Goal: Task Accomplishment & Management: Manage account settings

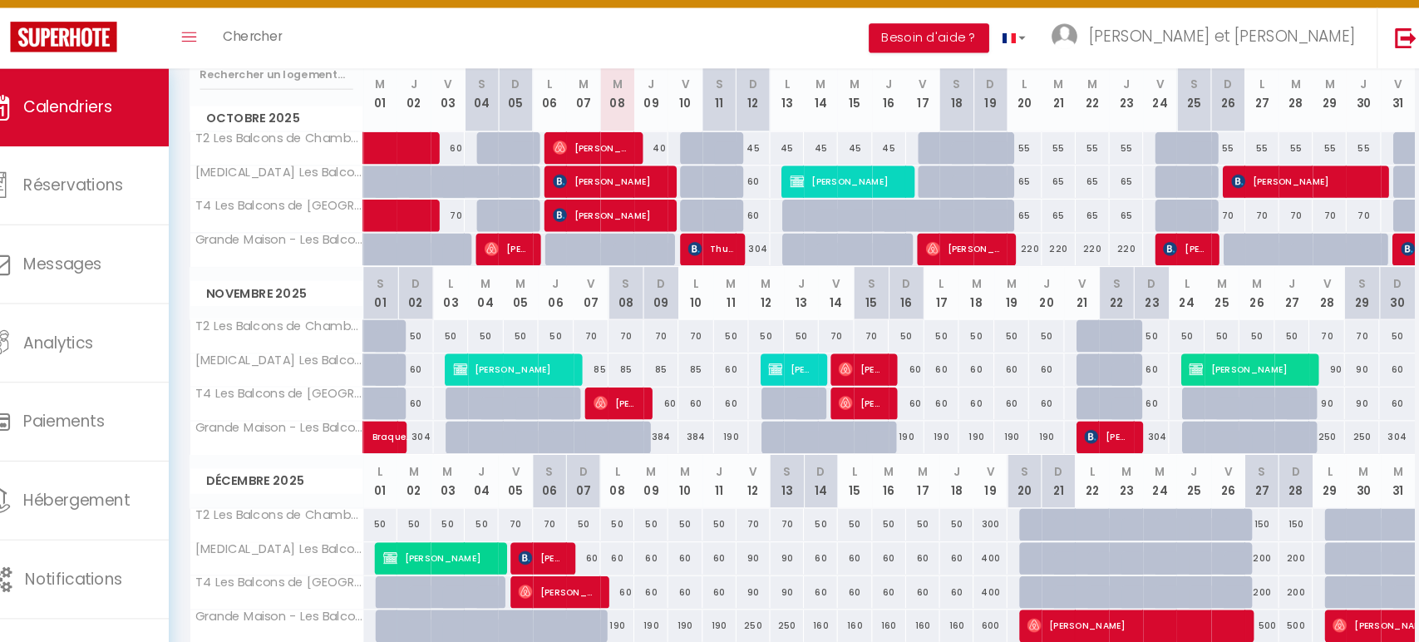
scroll to position [227, 0]
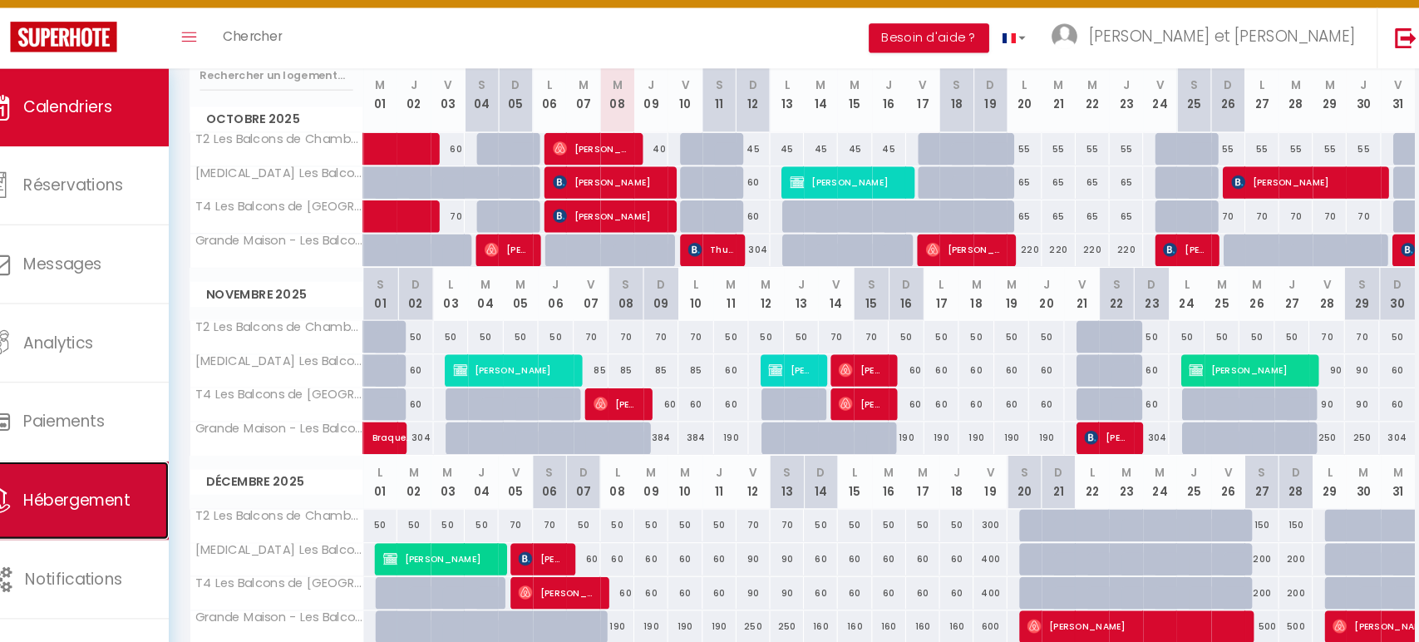
click at [111, 523] on link "Hébergement" at bounding box center [101, 505] width 202 height 75
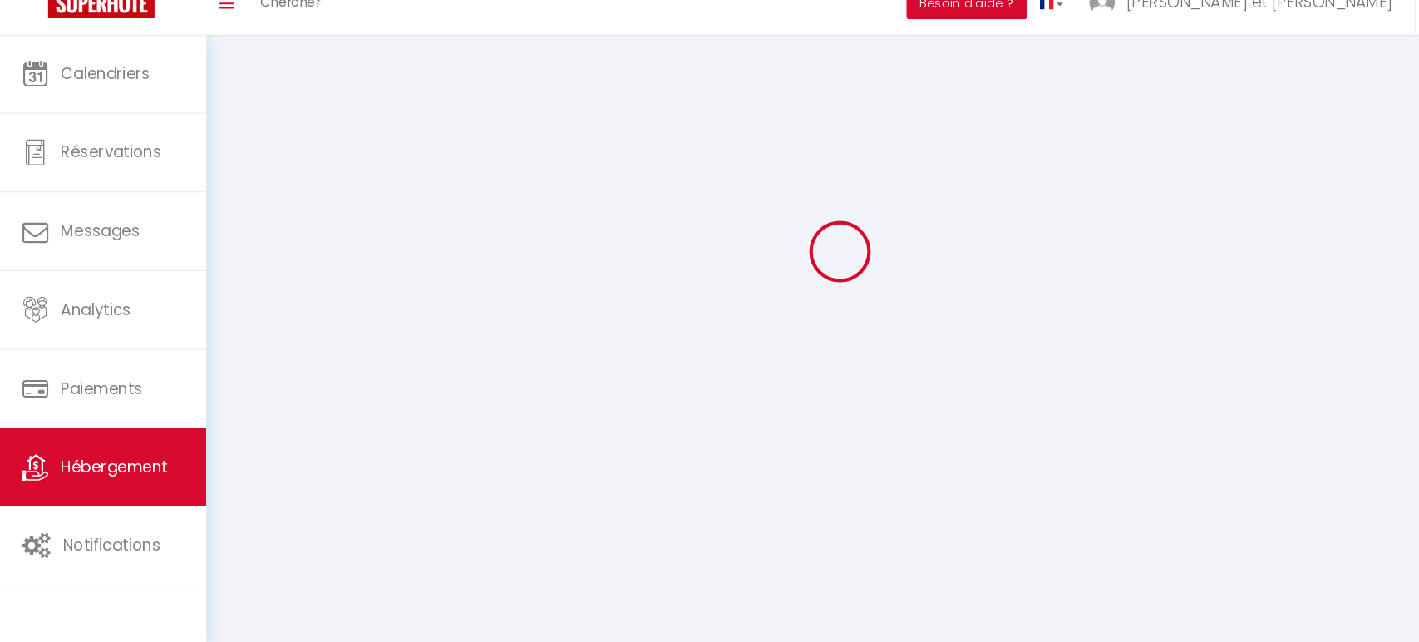
scroll to position [57, 0]
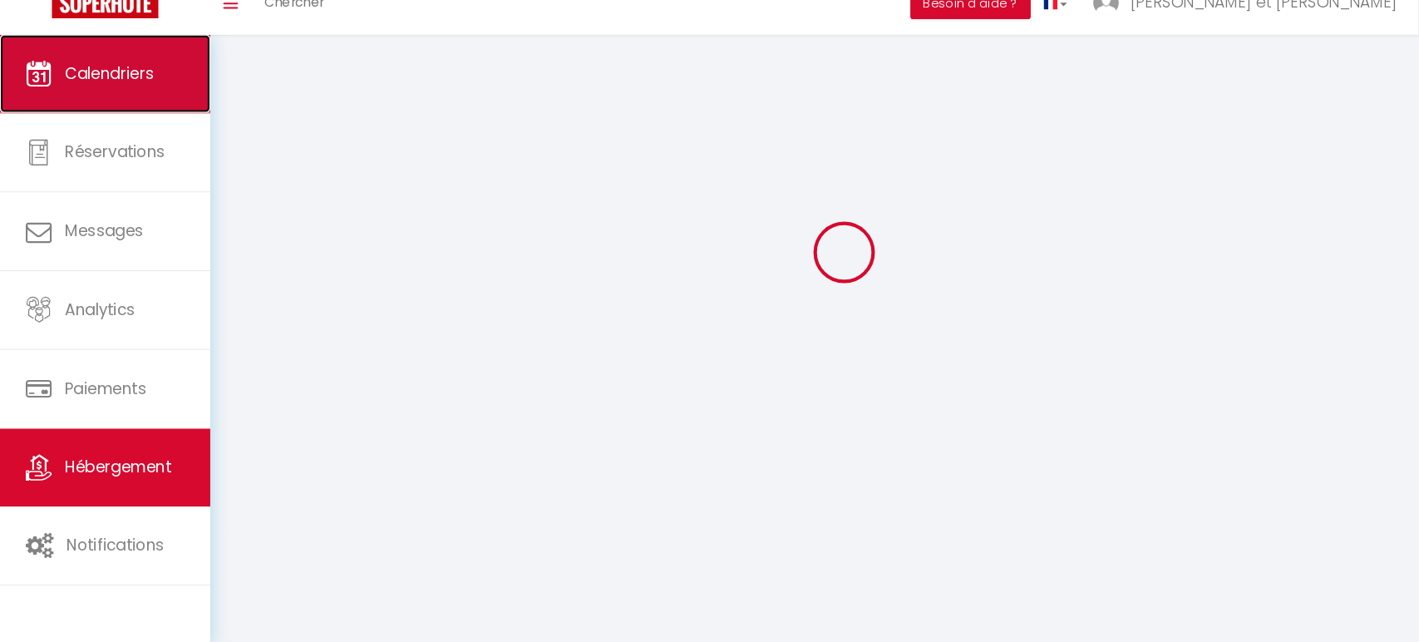
click at [82, 99] on span "Calendriers" at bounding box center [105, 95] width 86 height 21
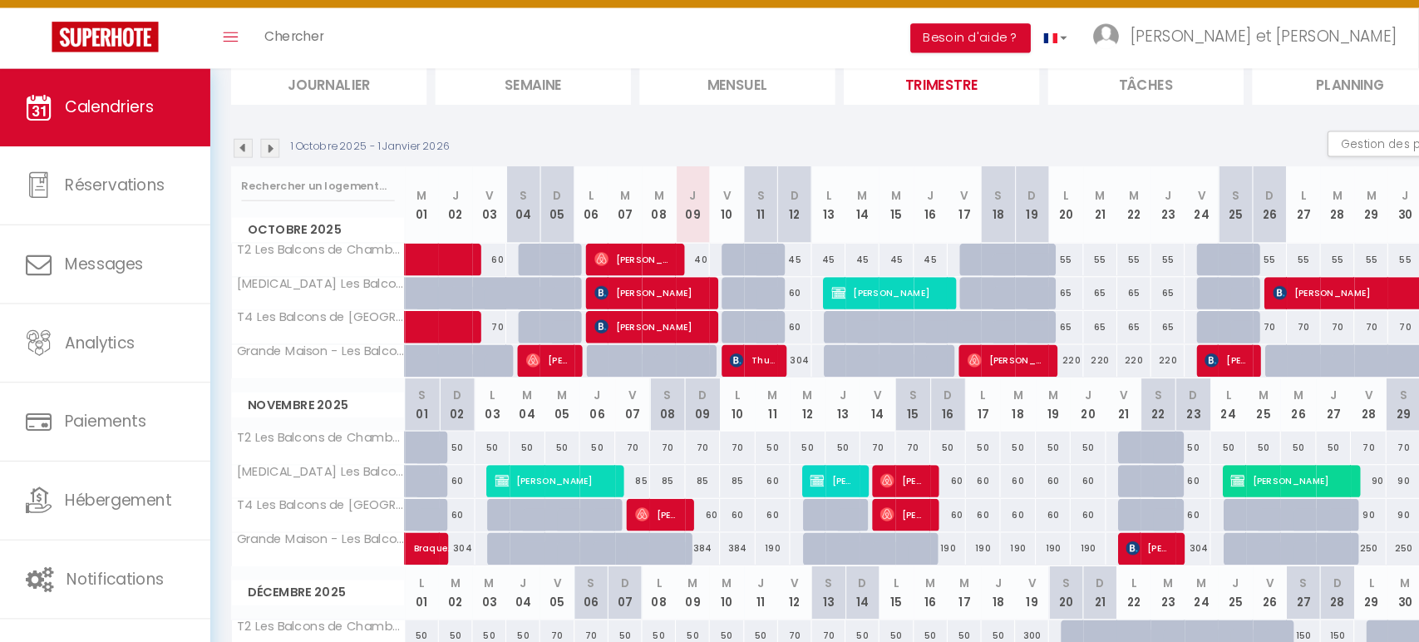
scroll to position [118, 0]
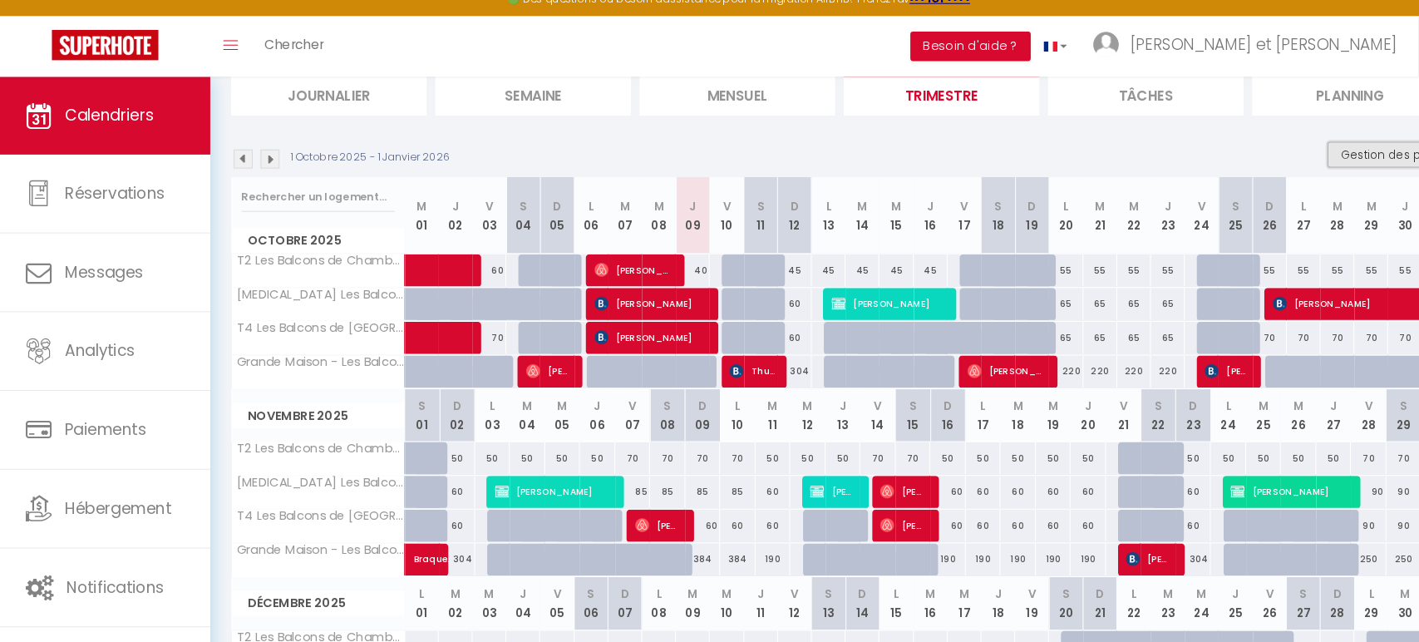
click at [1323, 165] on button "Gestion des prix" at bounding box center [1337, 165] width 124 height 25
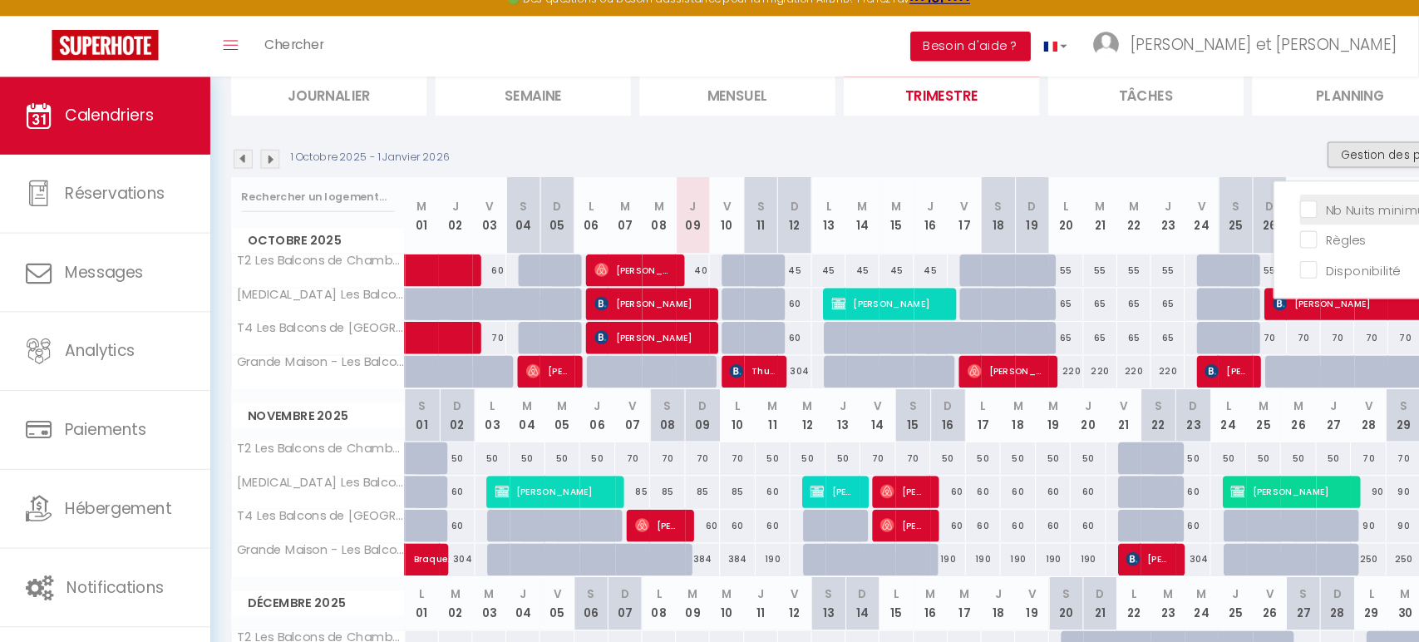
click at [1313, 221] on input "Nb Nuits minimum" at bounding box center [1323, 217] width 150 height 17
checkbox input "true"
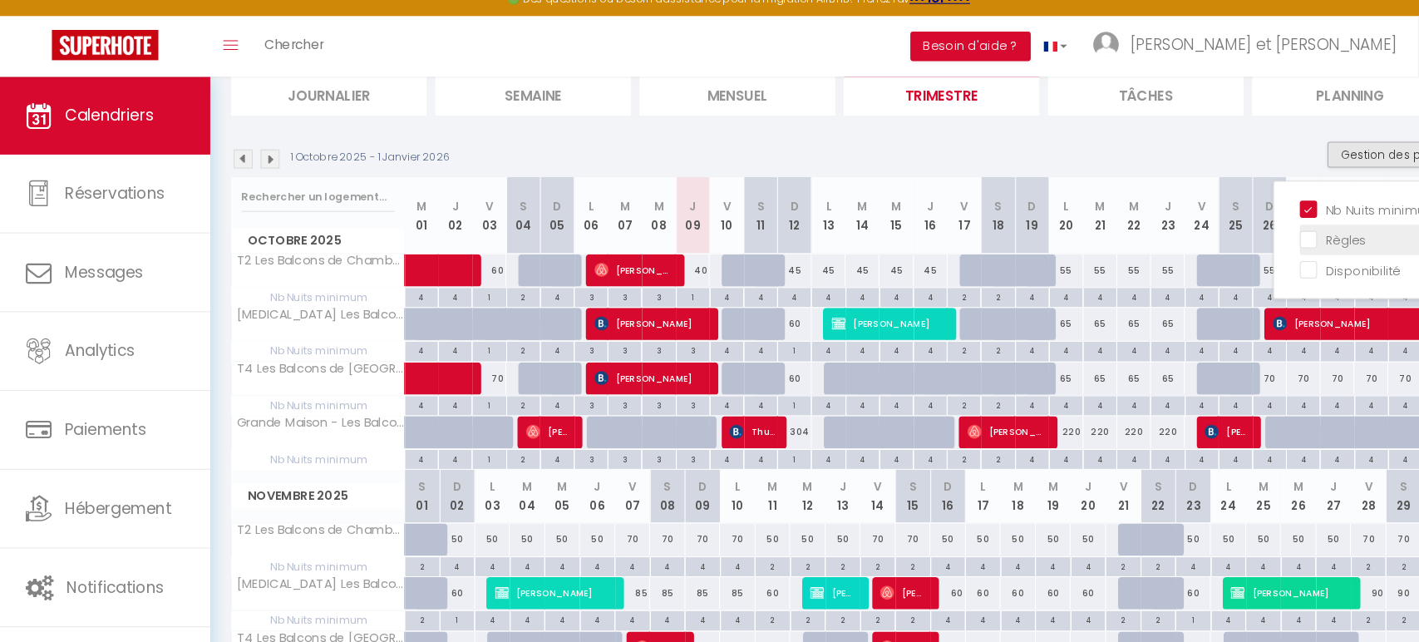
click at [1289, 244] on input "Règles" at bounding box center [1323, 246] width 150 height 17
checkbox input "true"
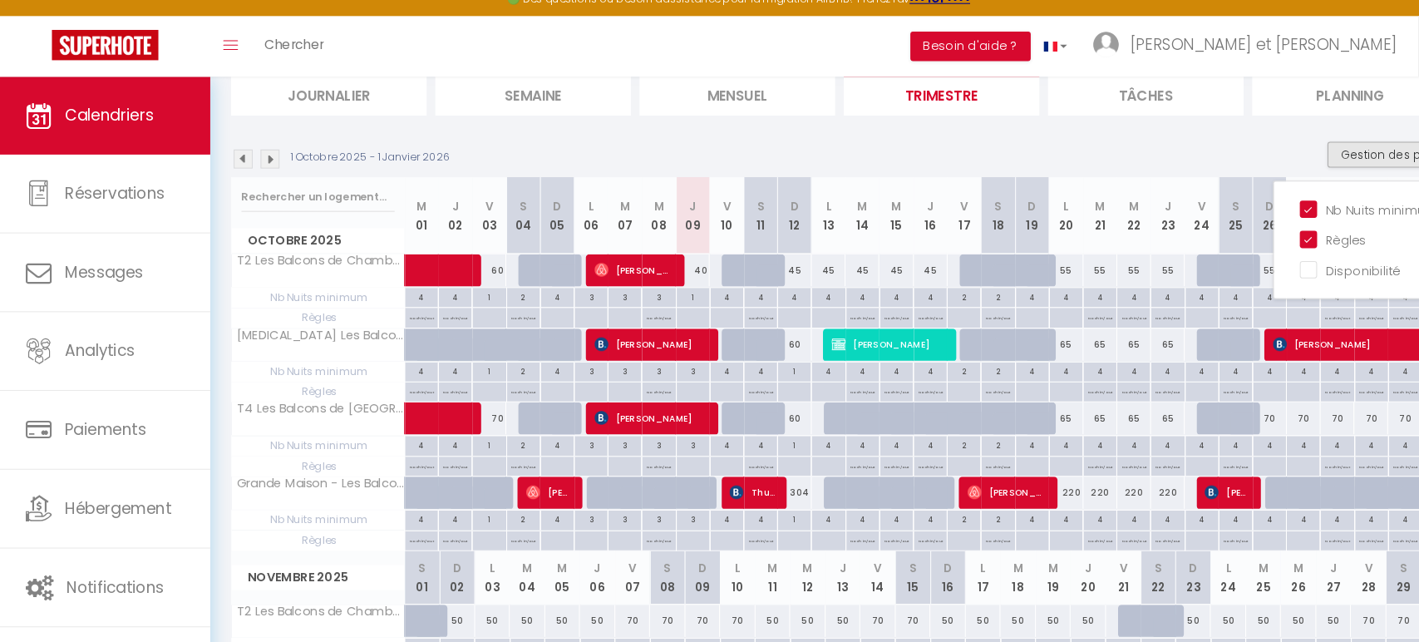
click at [1053, 318] on p "No ch in/out" at bounding box center [1056, 321] width 23 height 16
type input "[DATE]"
type input "Mer 22 Octobre 2025"
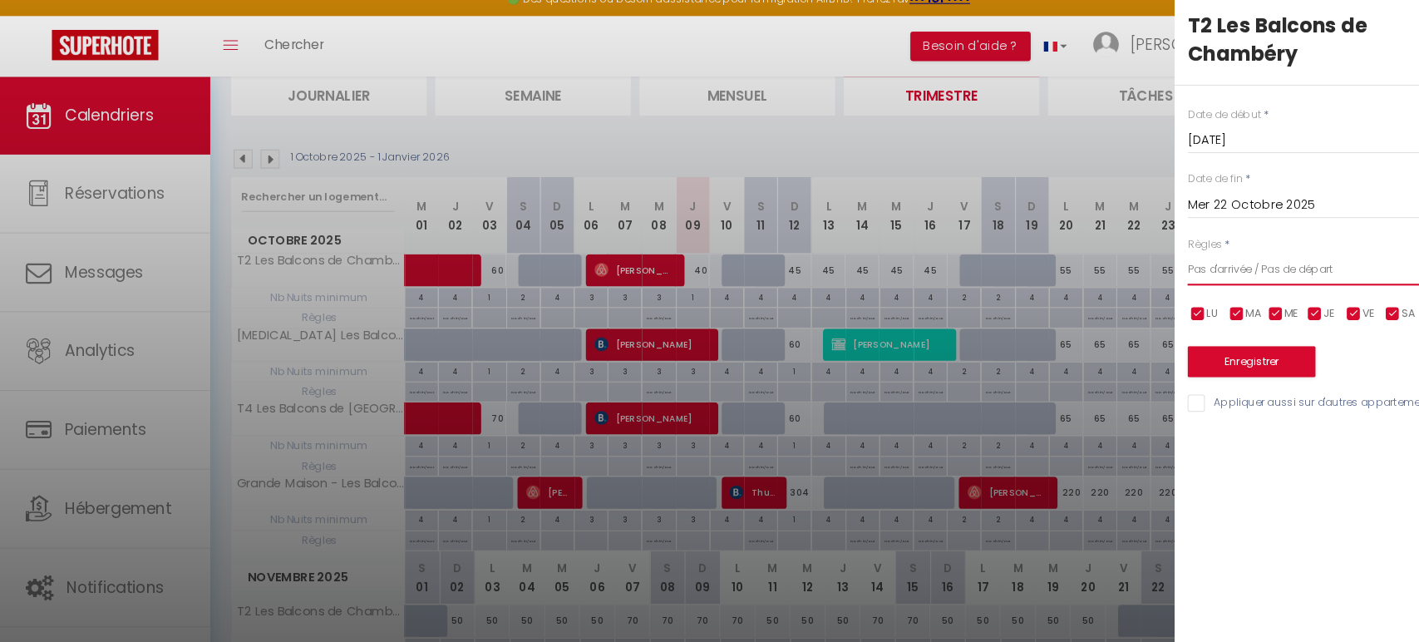
click at [1223, 273] on select "Aucun No Checkin No Checkout Pas d'arrivée / Pas de départ" at bounding box center [1279, 275] width 278 height 32
select select "0"
click at [1140, 259] on select "Aucun No Checkin No Checkout Pas d'arrivée / Pas de départ" at bounding box center [1279, 275] width 278 height 32
click at [1173, 363] on button "Enregistrer" at bounding box center [1201, 364] width 123 height 30
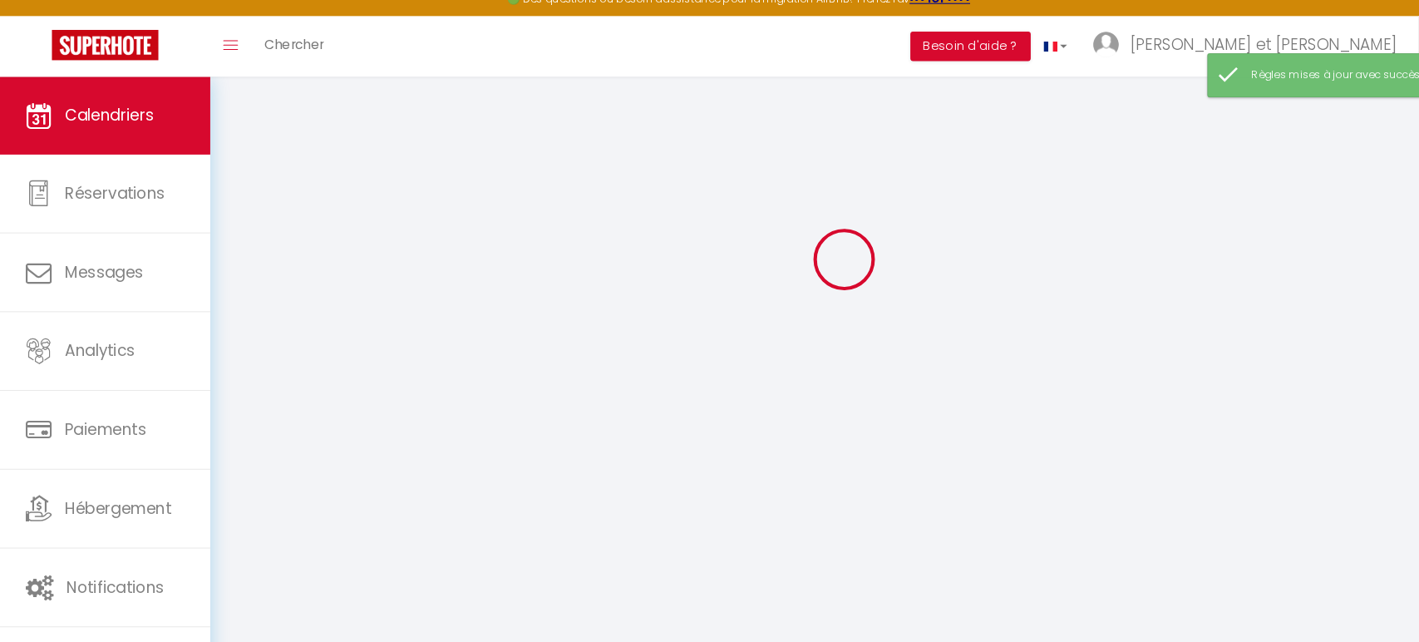
scroll to position [110, 0]
select select
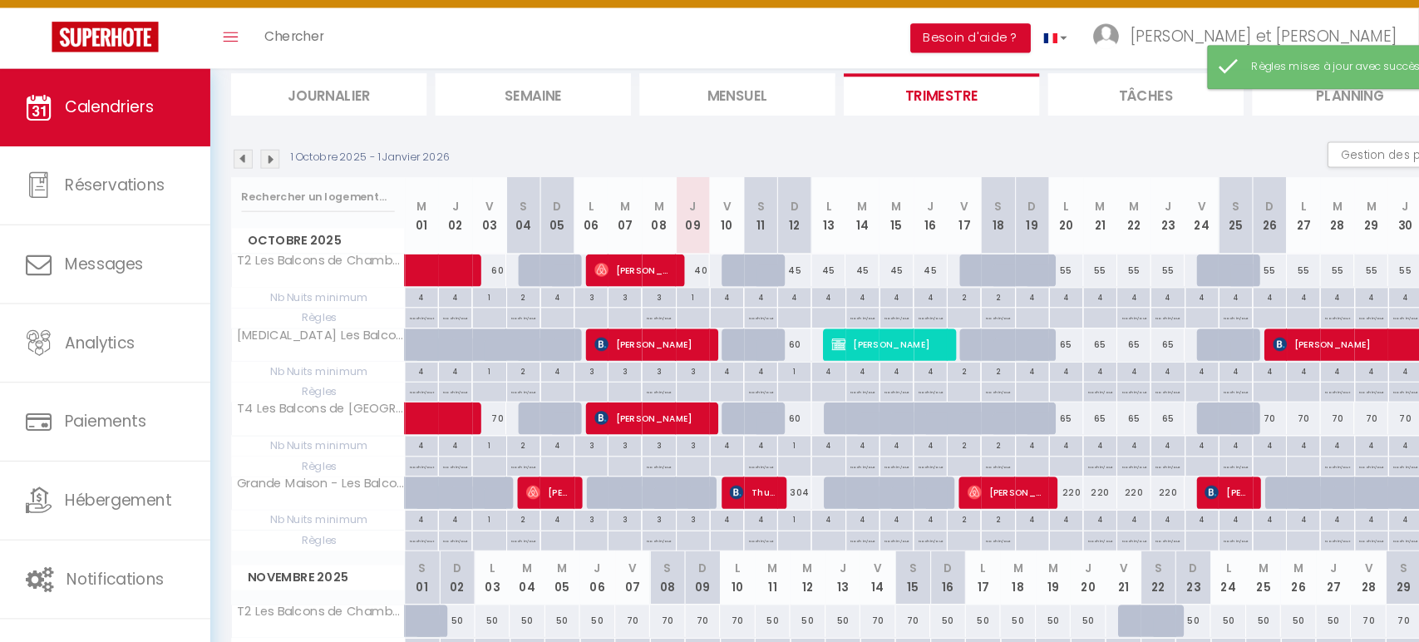
click at [1120, 330] on p "No ch in/out" at bounding box center [1121, 329] width 23 height 16
type input "Jeu 23 Octobre 2025"
type input "Ven 24 Octobre 2025"
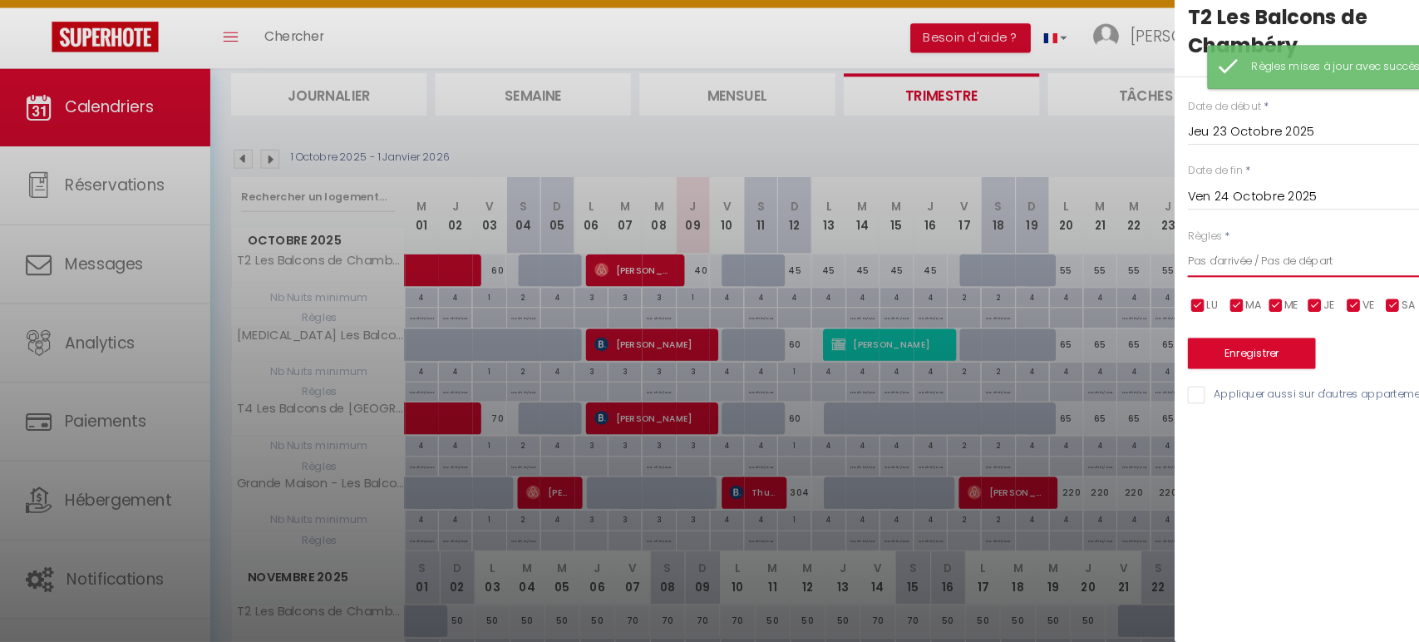
click at [1218, 278] on select "Aucun No Checkin No Checkout Pas d'arrivée / Pas de départ" at bounding box center [1279, 275] width 278 height 32
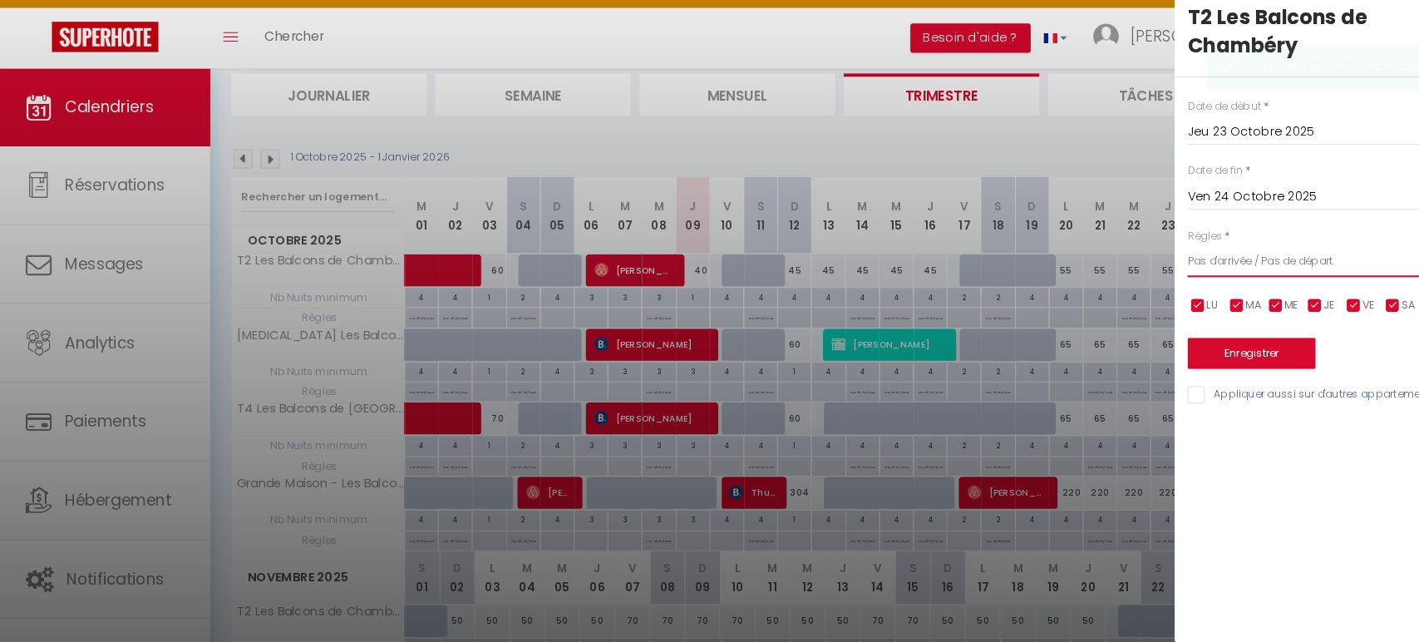
select select "0"
click at [1140, 259] on select "Aucun No Checkin No Checkout Pas d'arrivée / Pas de départ" at bounding box center [1279, 275] width 278 height 32
click at [1175, 364] on button "Enregistrer" at bounding box center [1201, 364] width 123 height 30
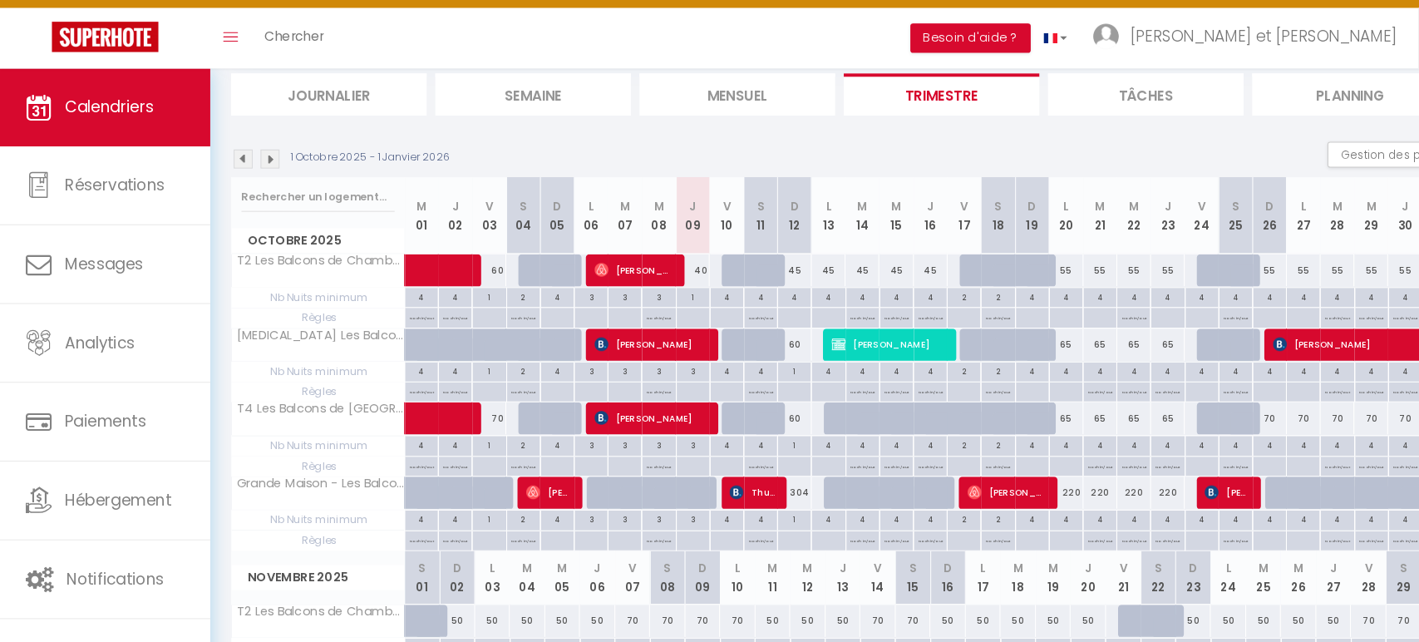
click at [1021, 308] on div "4" at bounding box center [1024, 310] width 32 height 16
type input "4"
type input "Lun 20 Octobre 2025"
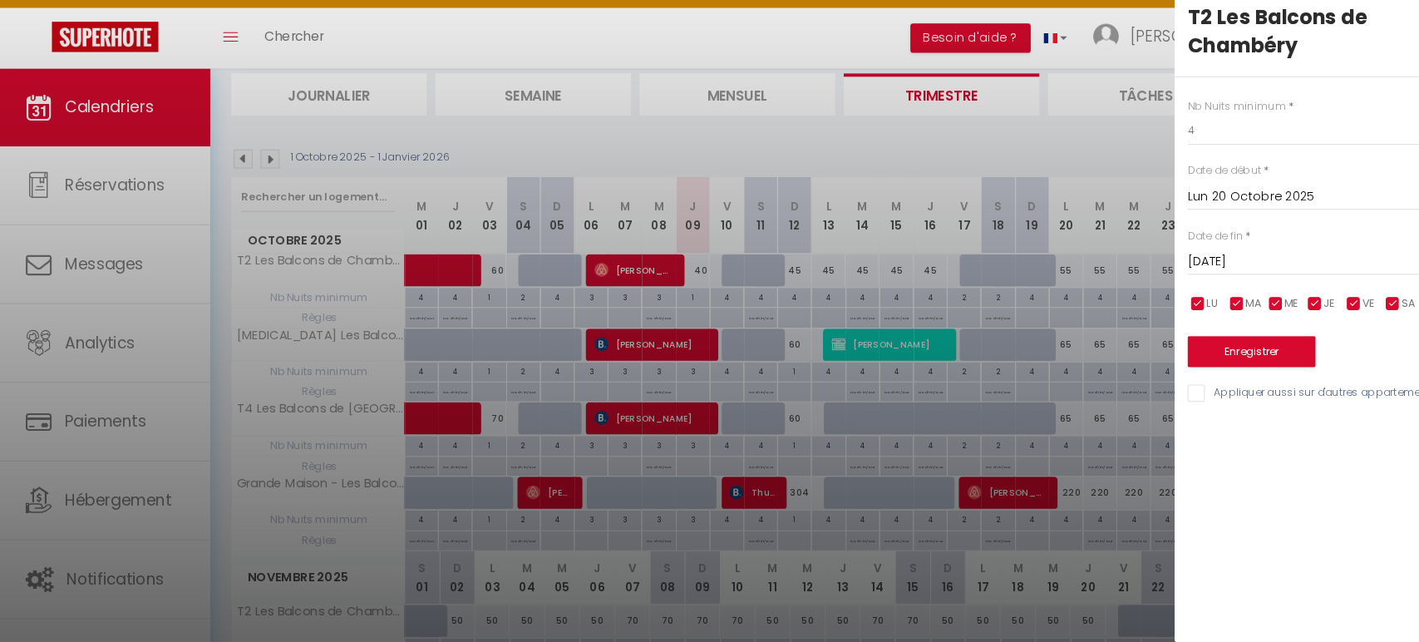
click at [1249, 273] on input "[DATE]" at bounding box center [1279, 276] width 278 height 22
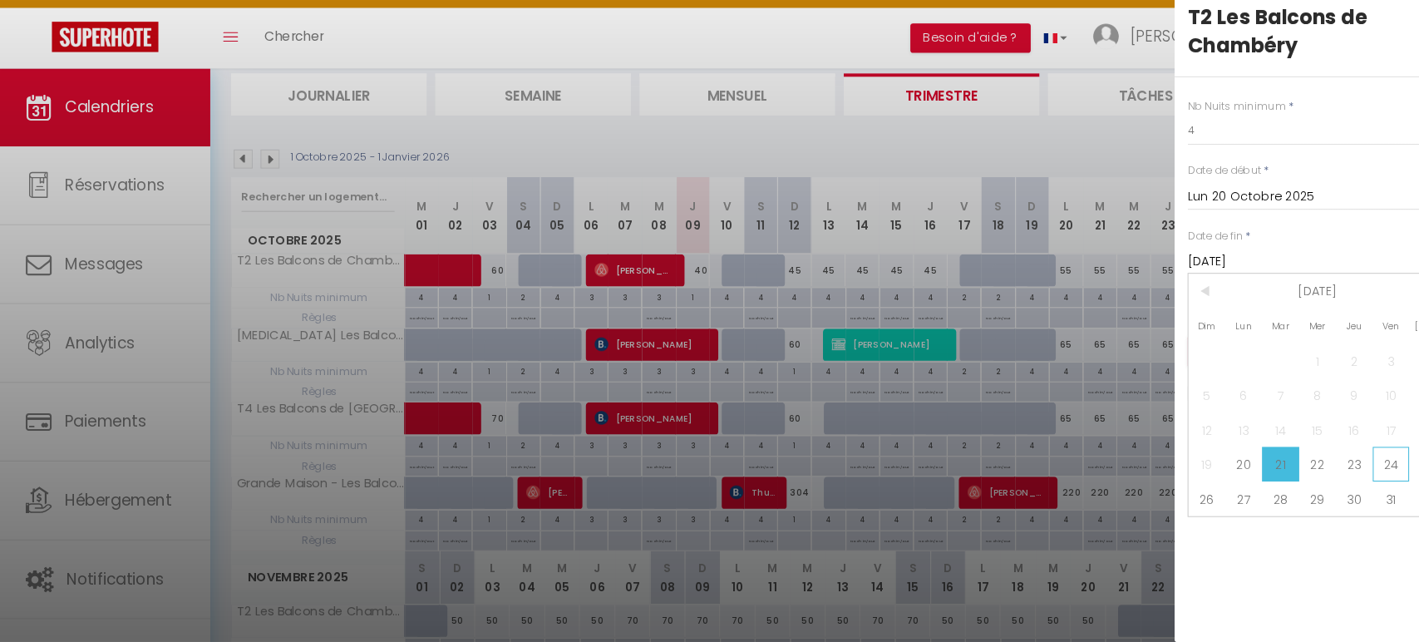
click at [1335, 470] on span "24" at bounding box center [1336, 470] width 36 height 33
type input "Ven 24 Octobre 2025"
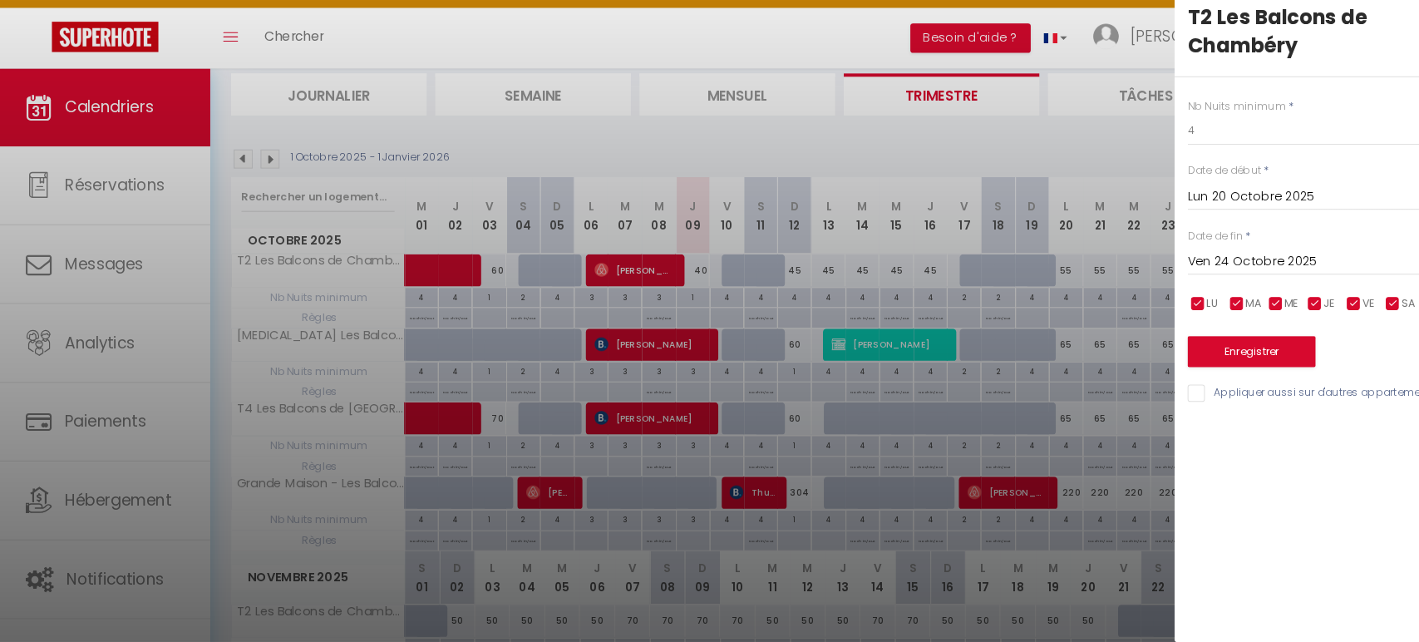
click at [1212, 212] on input "Lun 20 Octobre 2025" at bounding box center [1279, 214] width 278 height 22
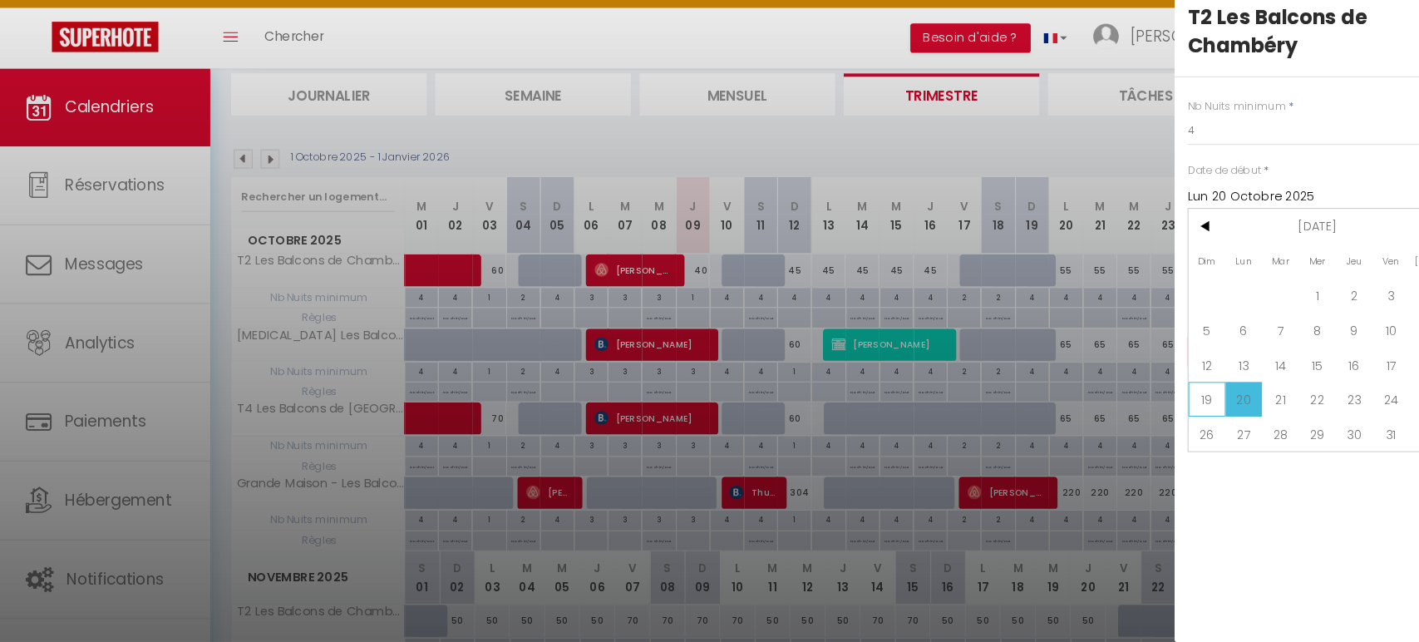
click at [1155, 406] on span "19" at bounding box center [1159, 407] width 36 height 33
type input "Dim 19 Octobre 2025"
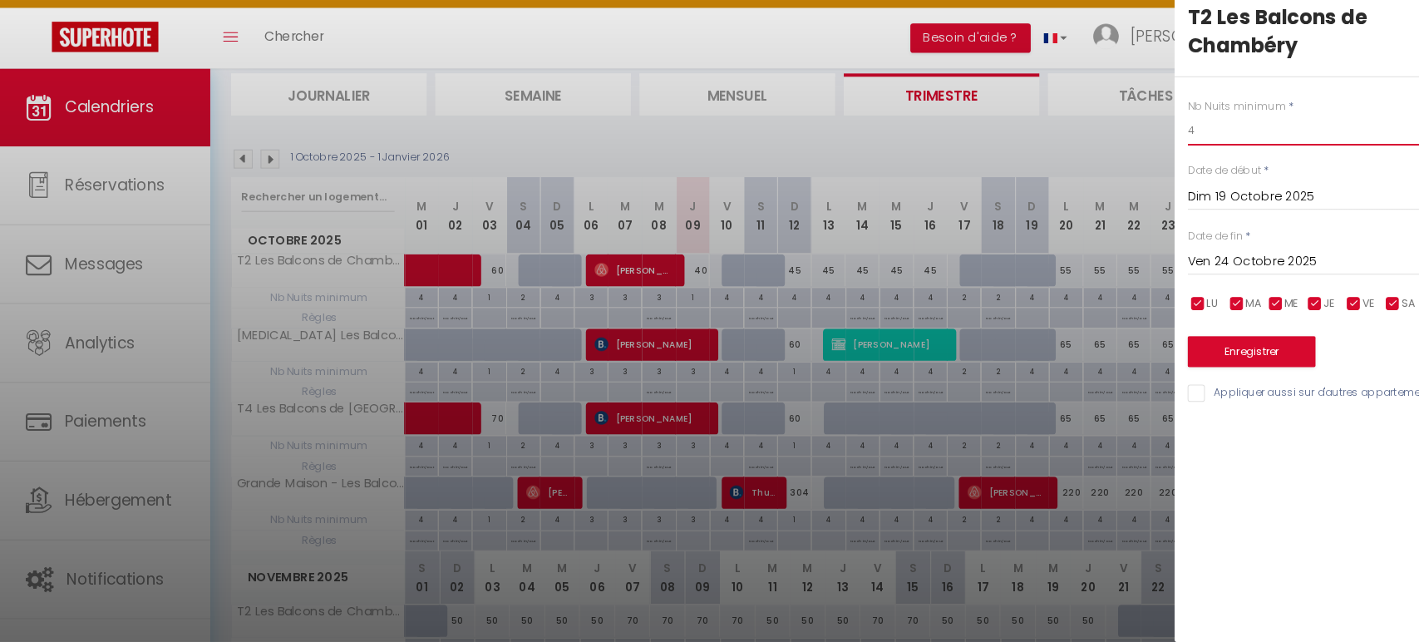
click at [1174, 150] on input "4" at bounding box center [1279, 150] width 278 height 30
type input "3"
click at [1207, 356] on button "Enregistrer" at bounding box center [1201, 362] width 123 height 30
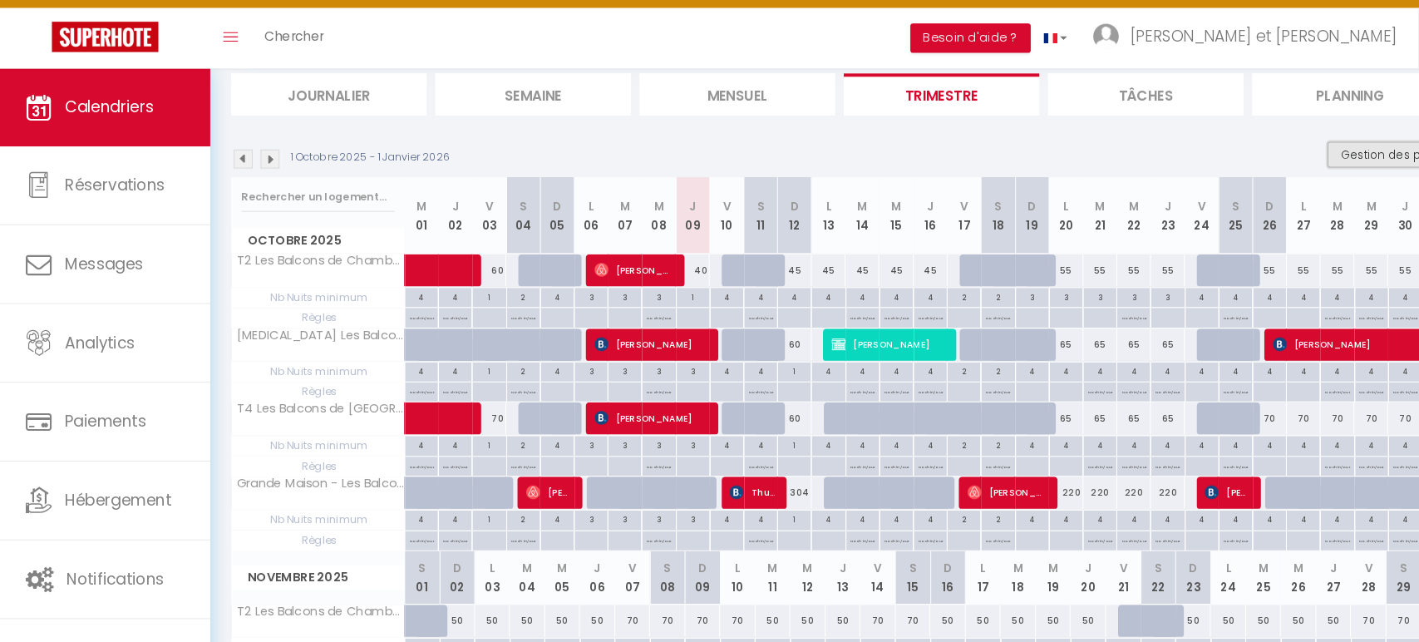
click at [1303, 164] on button "Gestion des prix" at bounding box center [1337, 173] width 124 height 25
click at [1292, 232] on input "Nb Nuits minimum" at bounding box center [1323, 225] width 150 height 17
checkbox input "false"
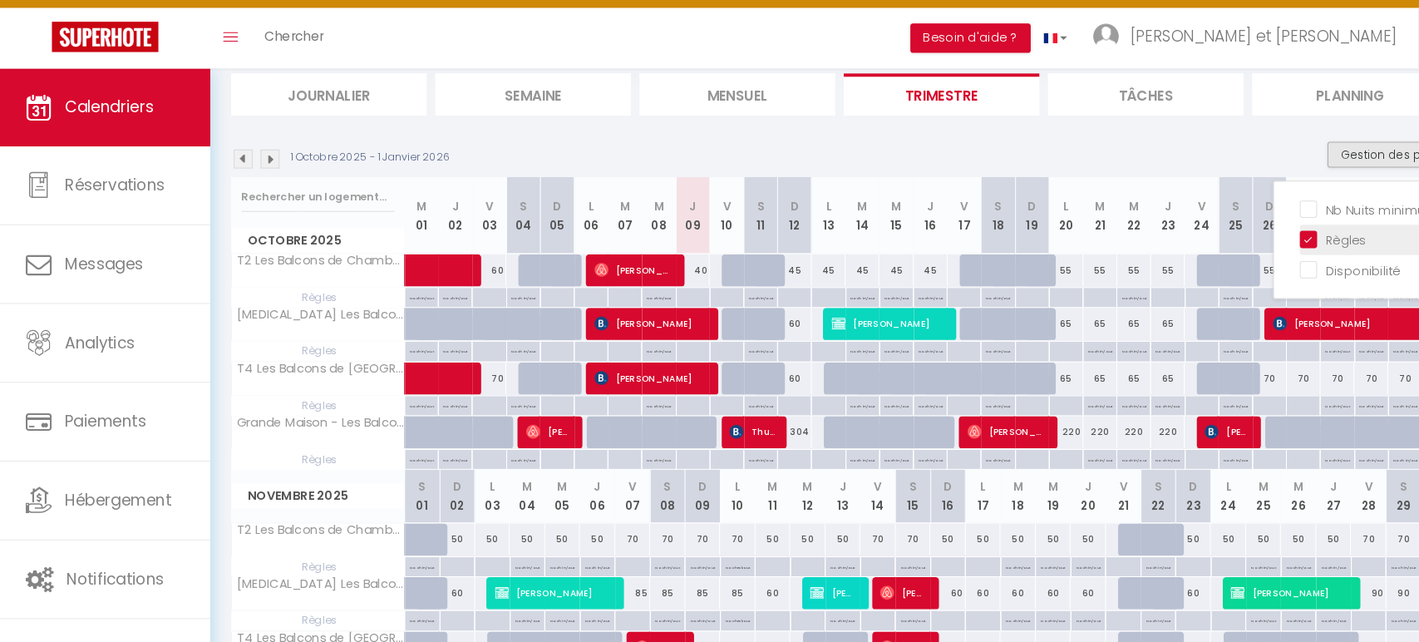
click at [1288, 249] on input "Règles" at bounding box center [1323, 254] width 150 height 17
checkbox input "false"
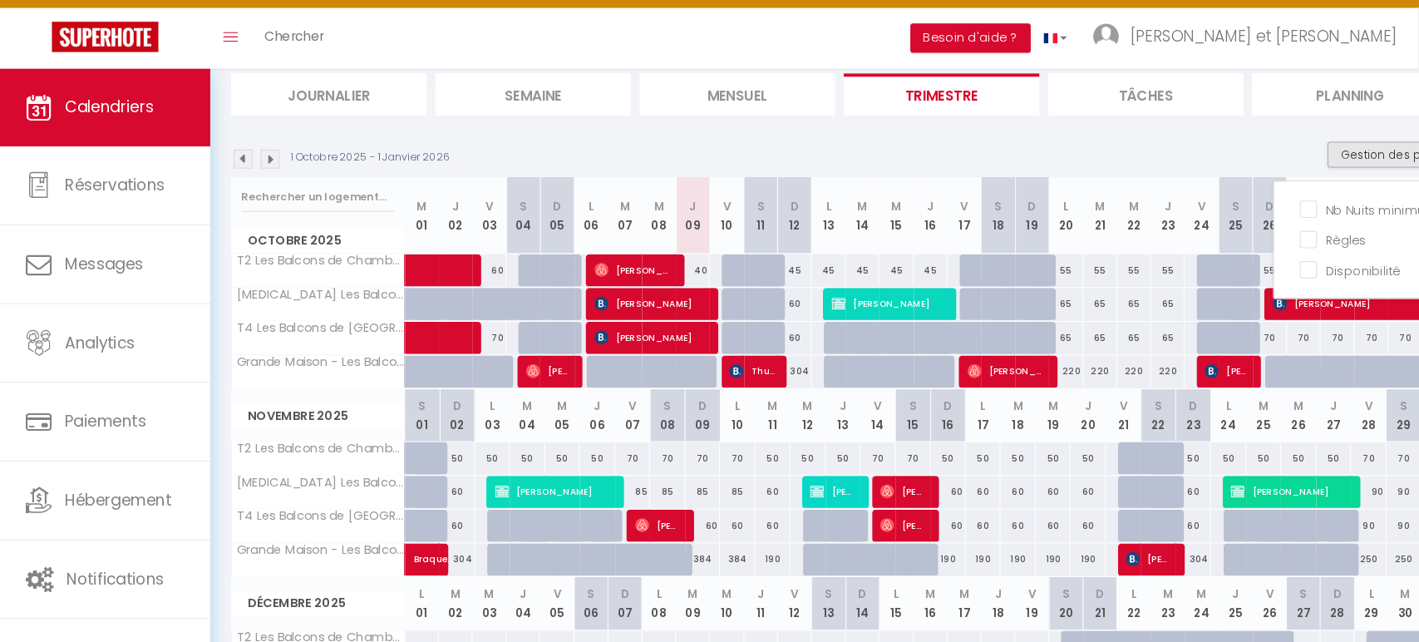
click at [1044, 163] on div "1 Octobre 2025 - 1 Janvier 2026 Gestion des prix Nb Nuits minimum Règles Dispon…" at bounding box center [810, 178] width 1177 height 34
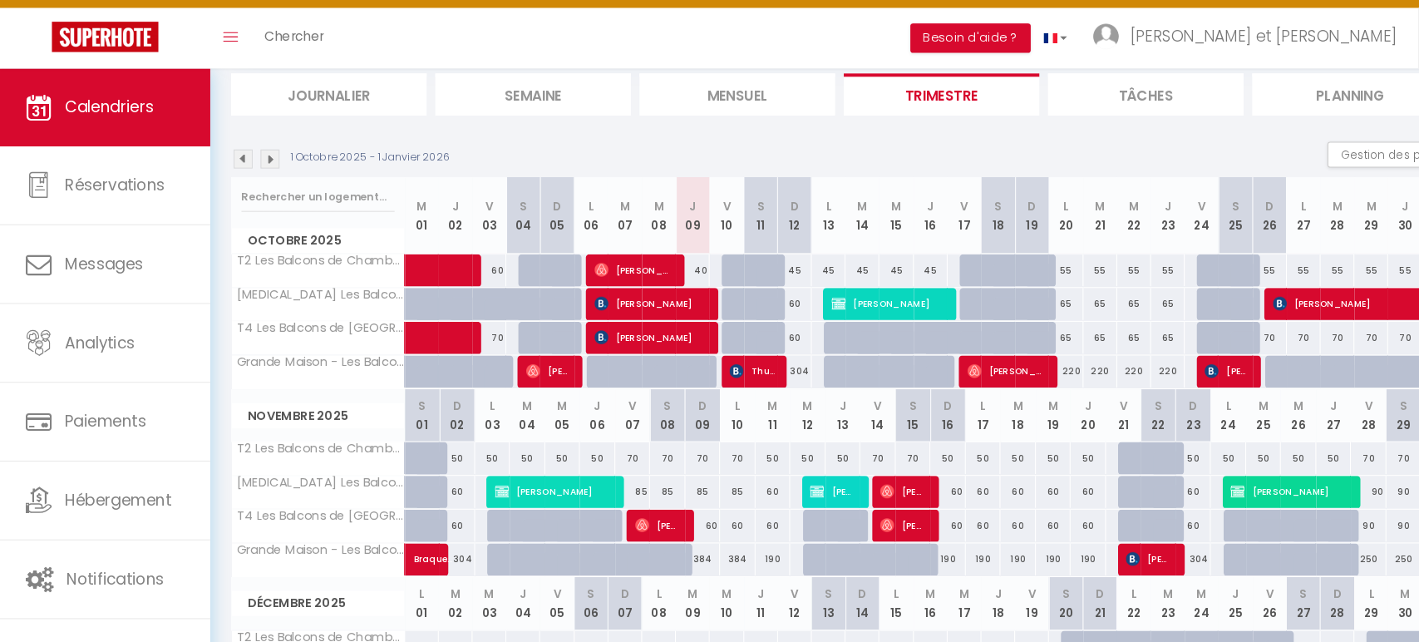
click at [1023, 283] on div "55" at bounding box center [1023, 284] width 32 height 31
type input "55"
type input "Lun 20 Octobre 2025"
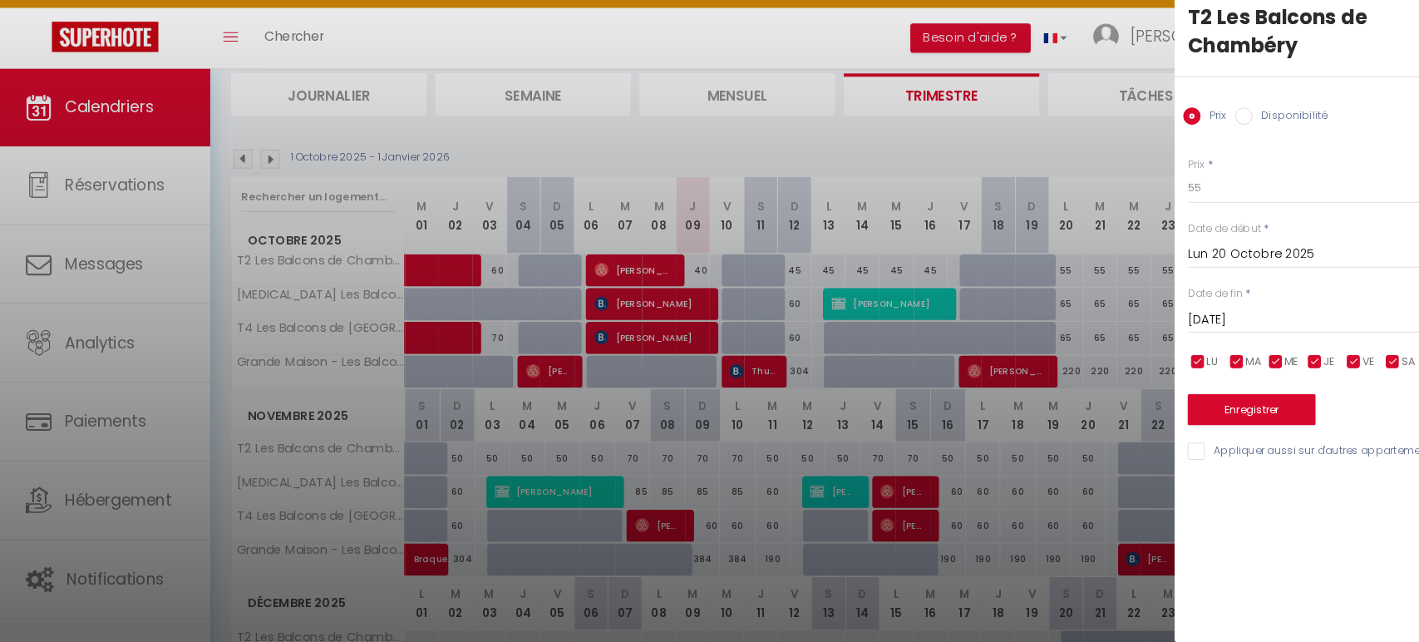
click at [1209, 325] on input "[DATE]" at bounding box center [1279, 332] width 278 height 22
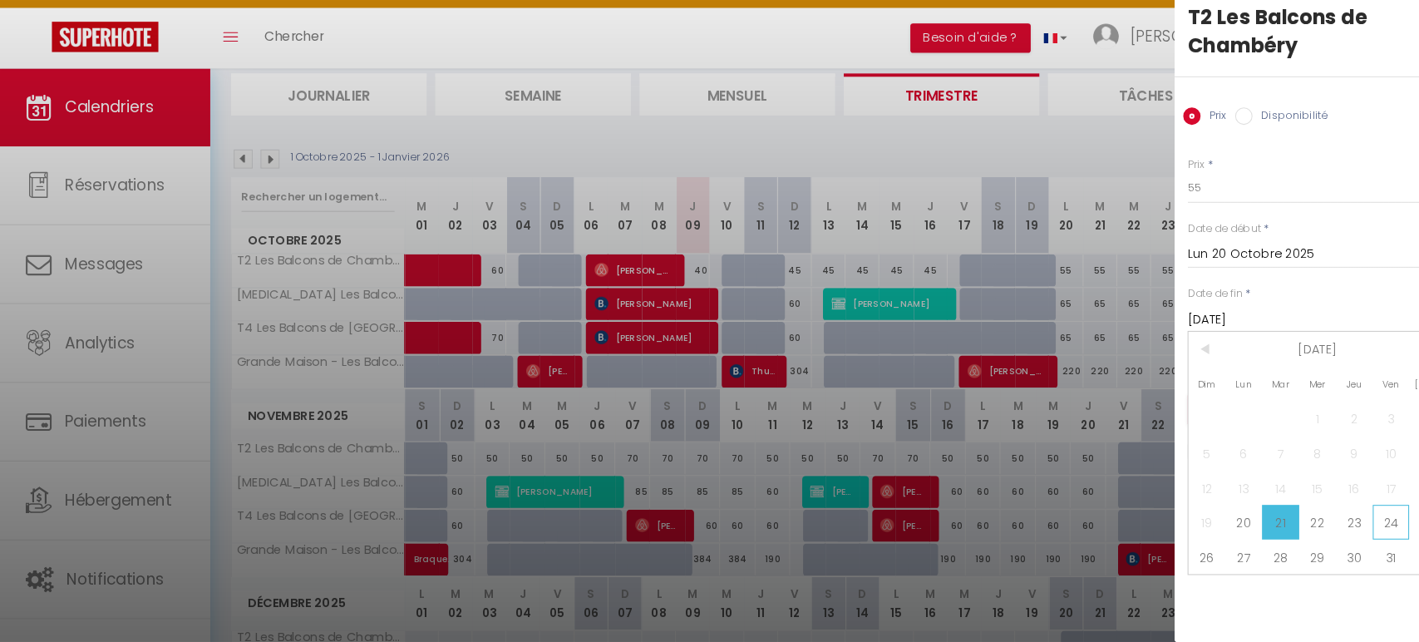
click at [1342, 524] on span "24" at bounding box center [1336, 525] width 36 height 33
type input "Ven 24 Octobre 2025"
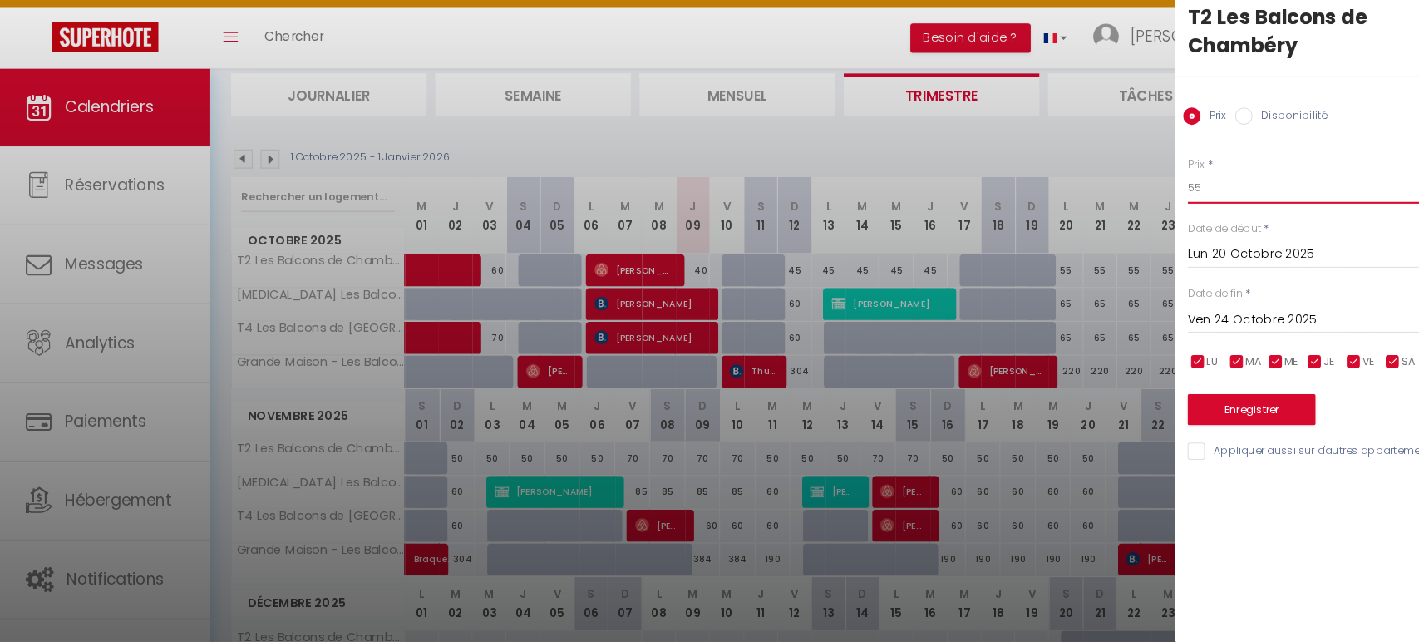
click at [1167, 203] on input "55" at bounding box center [1279, 205] width 278 height 30
type input "50"
click at [1229, 426] on button "Enregistrer" at bounding box center [1201, 418] width 123 height 30
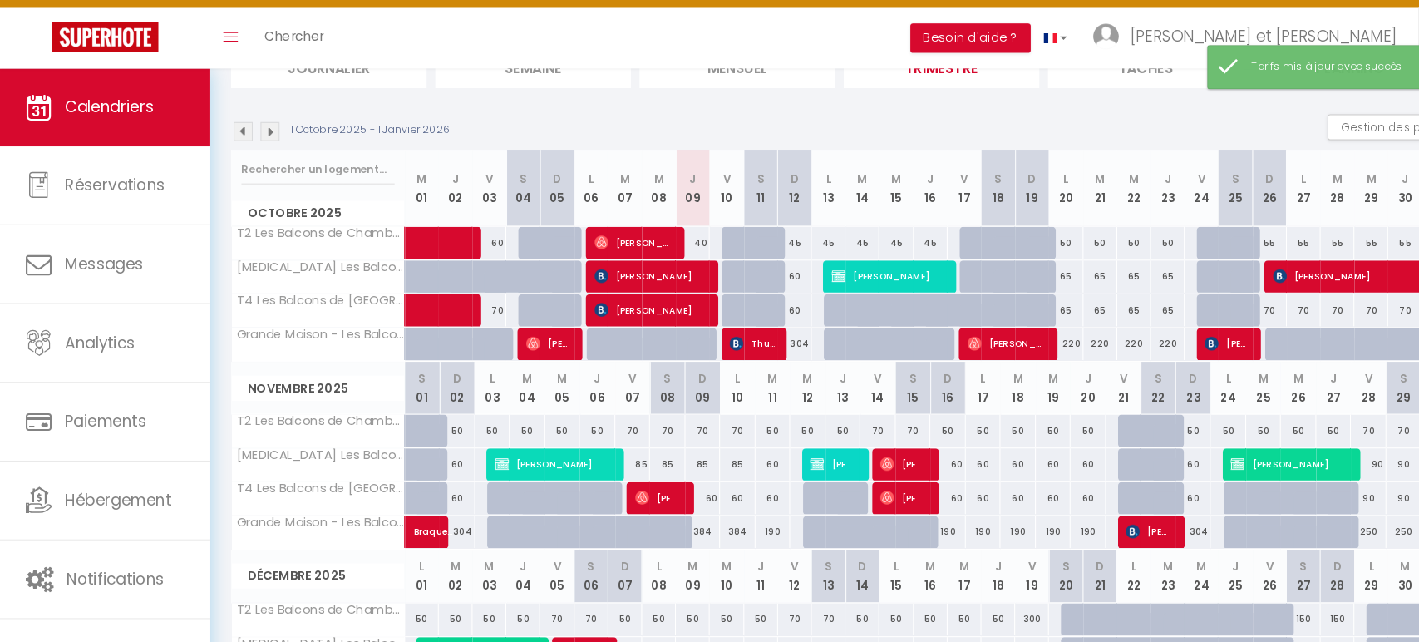
scroll to position [137, 0]
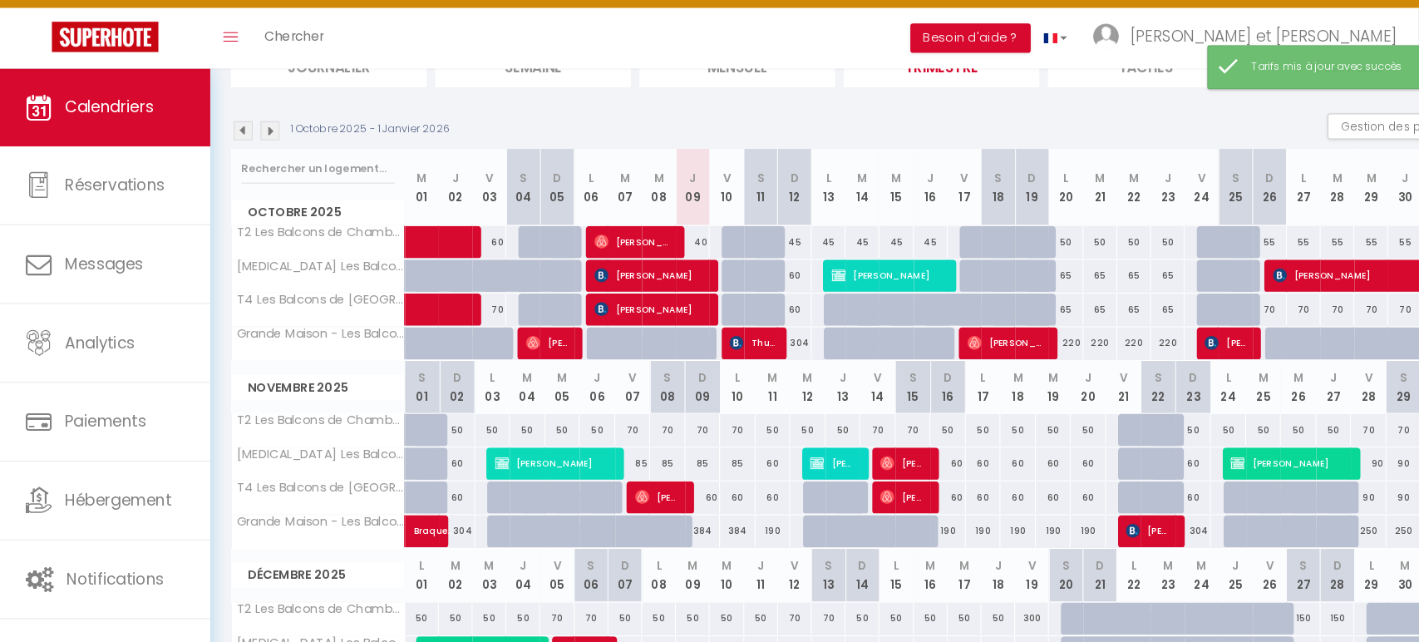
click at [1025, 283] on div "65" at bounding box center [1023, 289] width 32 height 31
type input "65"
type input "Lun 20 Octobre 2025"
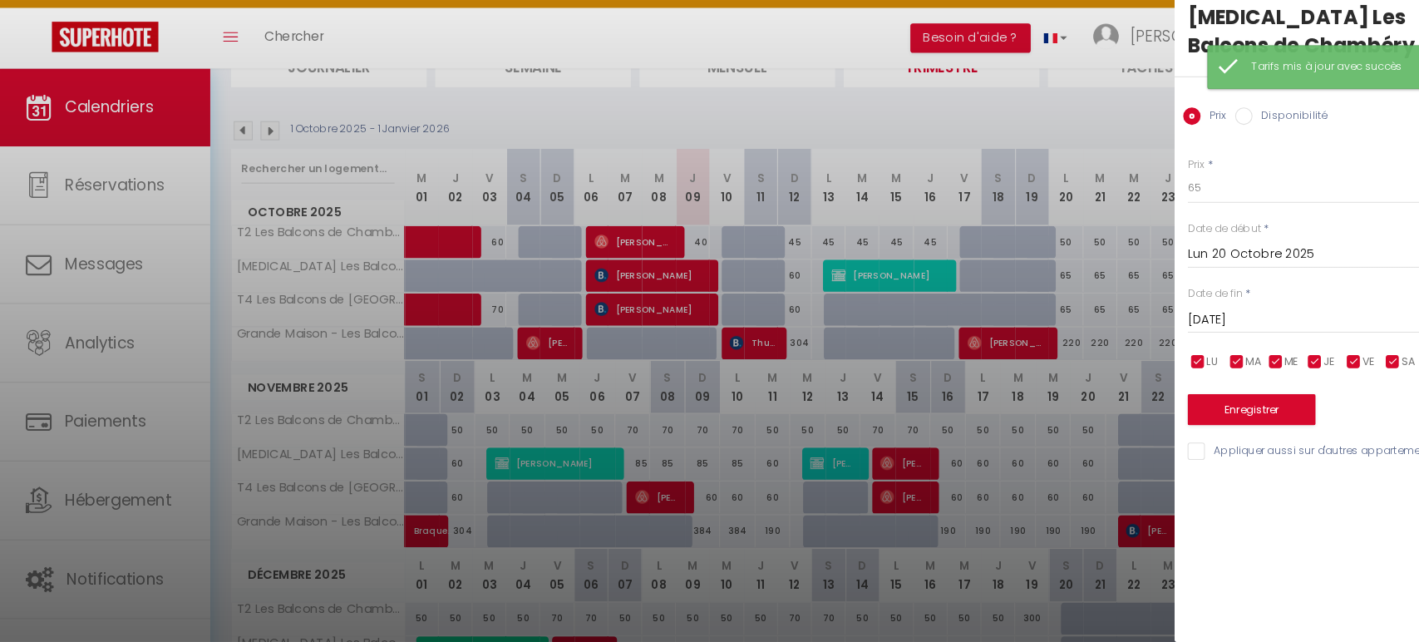
click at [1221, 340] on input "[DATE]" at bounding box center [1279, 332] width 278 height 22
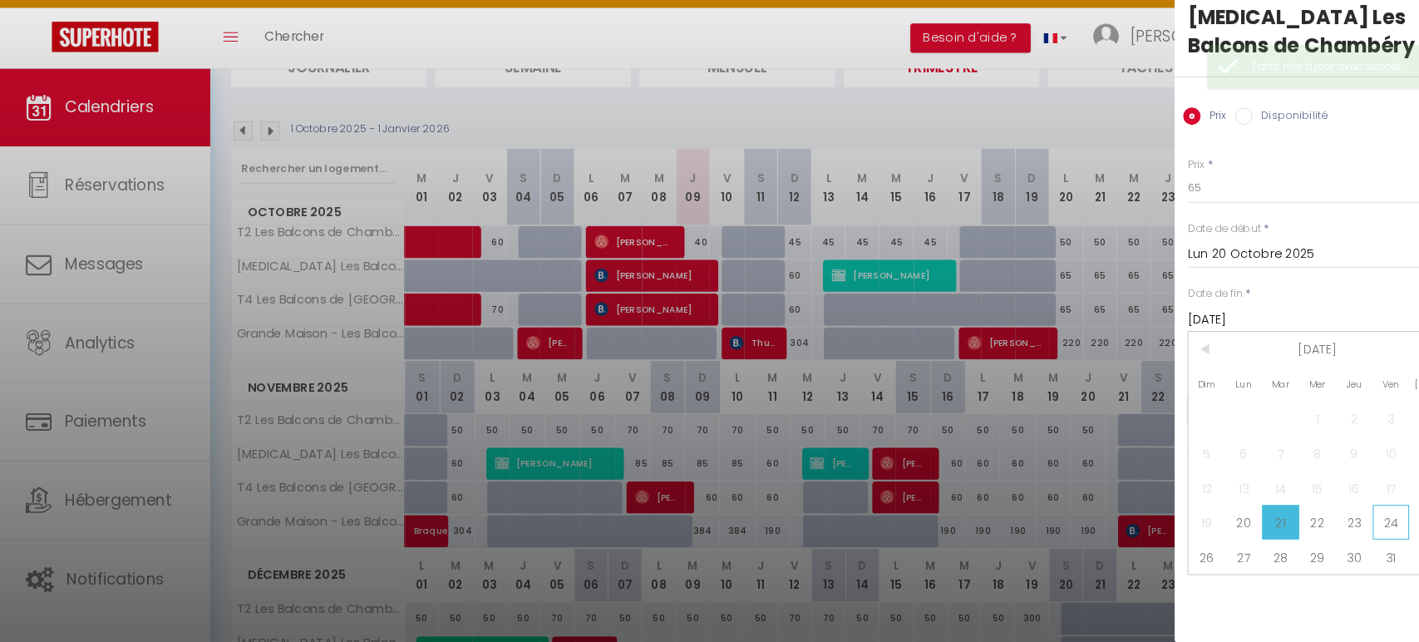
click at [1336, 519] on span "24" at bounding box center [1336, 525] width 36 height 33
type input "Ven 24 Octobre 2025"
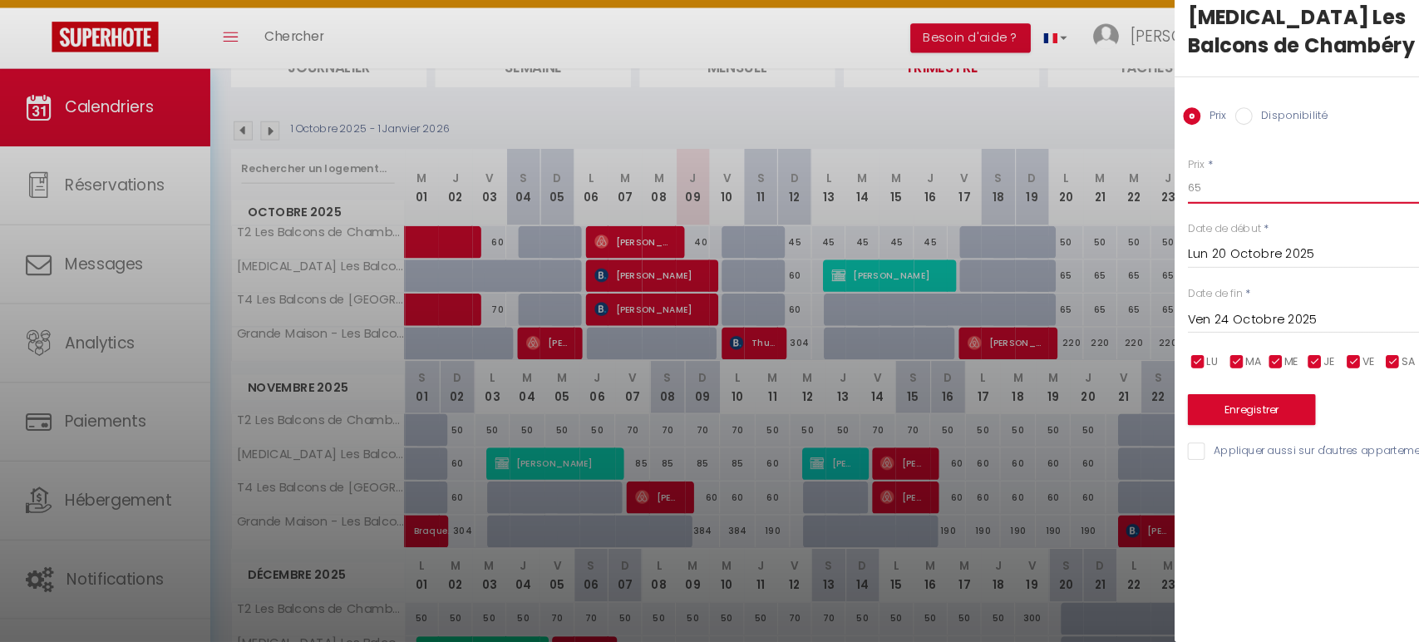
click at [1192, 204] on input "65" at bounding box center [1279, 205] width 278 height 30
type input "60"
click at [1195, 456] on input "Appliquer aussi sur d'autres appartements" at bounding box center [1279, 458] width 278 height 17
checkbox input "true"
click at [1208, 411] on button "Enregistrer" at bounding box center [1201, 418] width 123 height 30
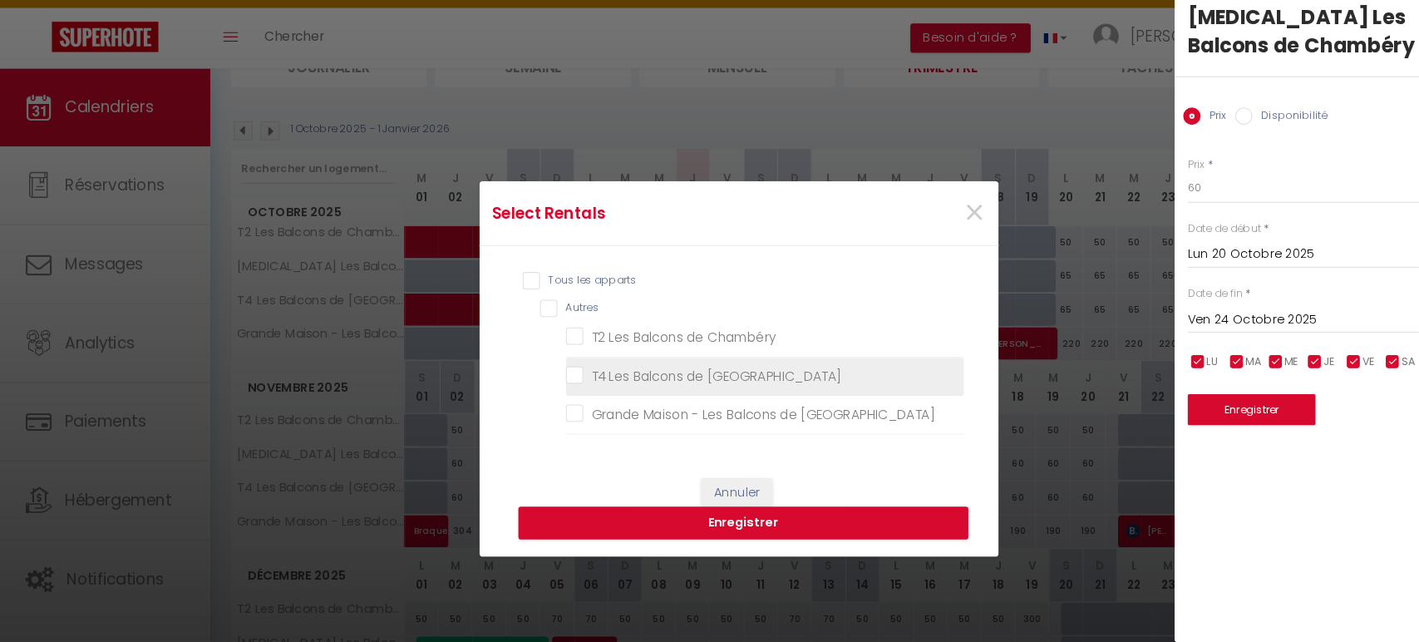
click at [607, 379] on Chambéry "T4 Les Balcons de [GEOGRAPHIC_DATA]" at bounding box center [735, 386] width 382 height 17
checkbox Chambéry "true"
checkbox Chambéry "false"
click at [805, 530] on button "Enregistrer" at bounding box center [714, 527] width 432 height 32
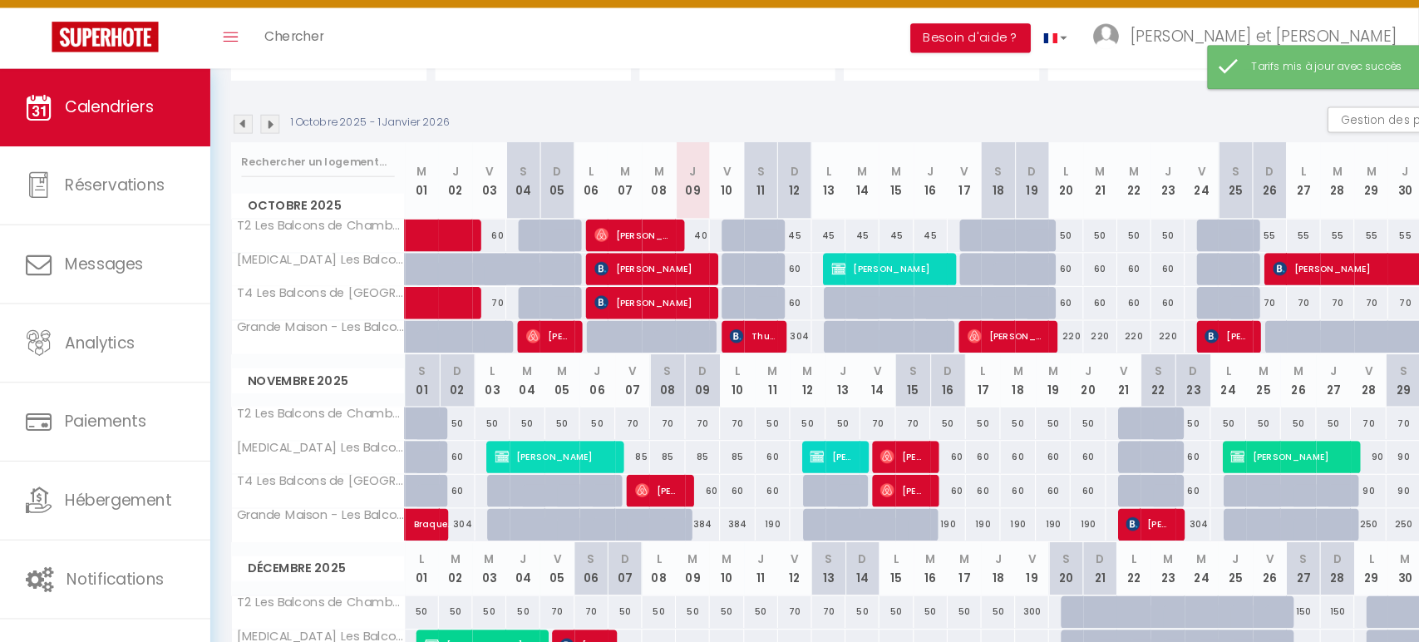
scroll to position [146, 0]
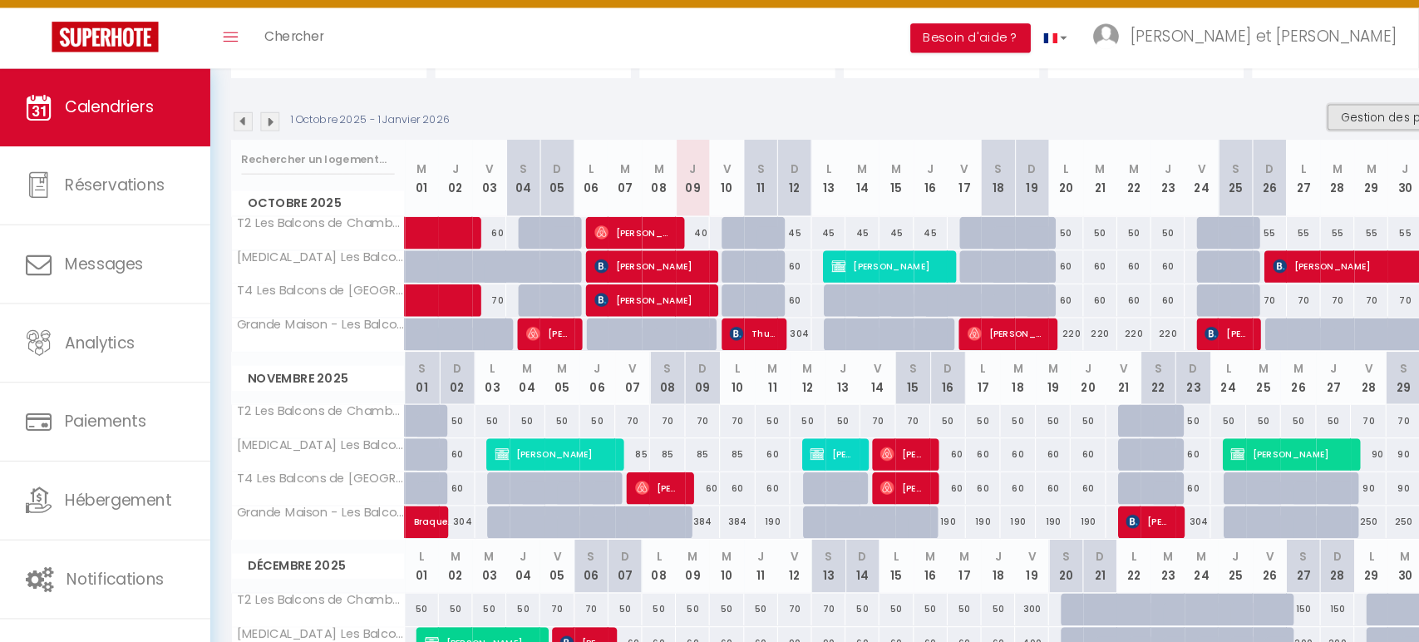
click at [1317, 139] on button "Gestion des prix" at bounding box center [1337, 137] width 124 height 25
drag, startPoint x: 1301, startPoint y: 214, endPoint x: 1297, endPoint y: 249, distance: 35.2
click at [1301, 213] on input "Règles" at bounding box center [1323, 217] width 150 height 17
checkbox input "true"
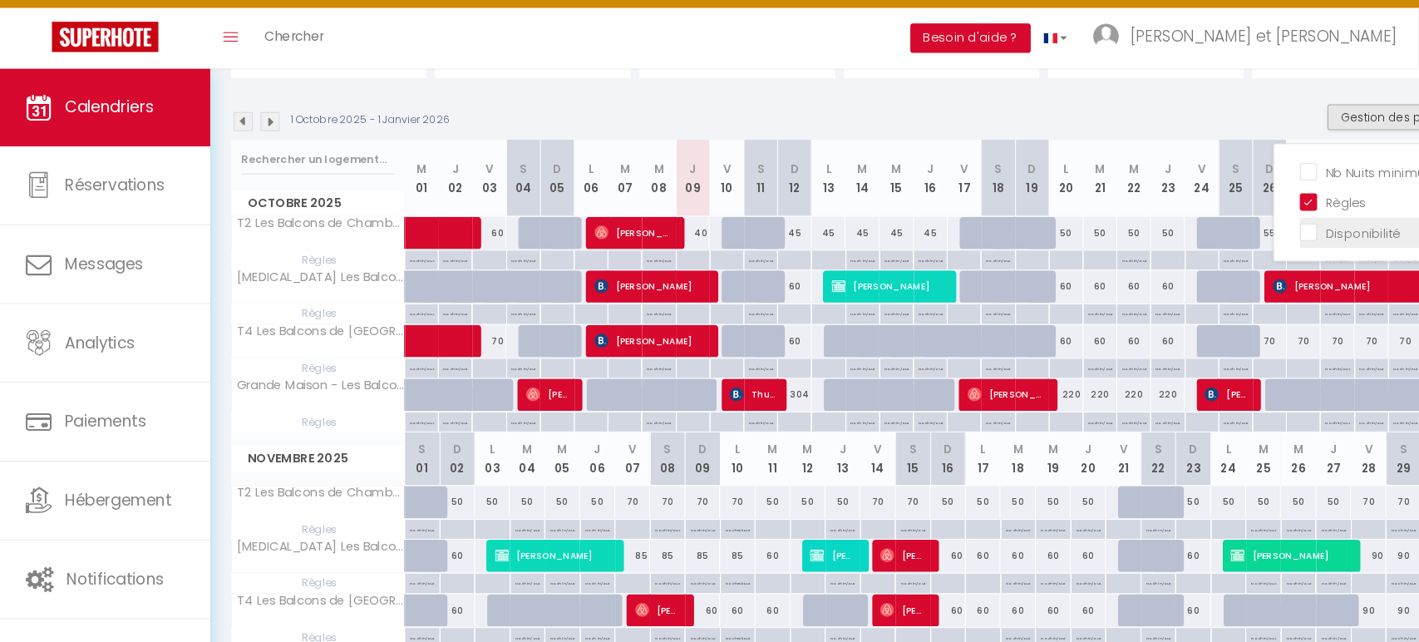
click at [1297, 245] on input "Disponibilité" at bounding box center [1323, 247] width 150 height 17
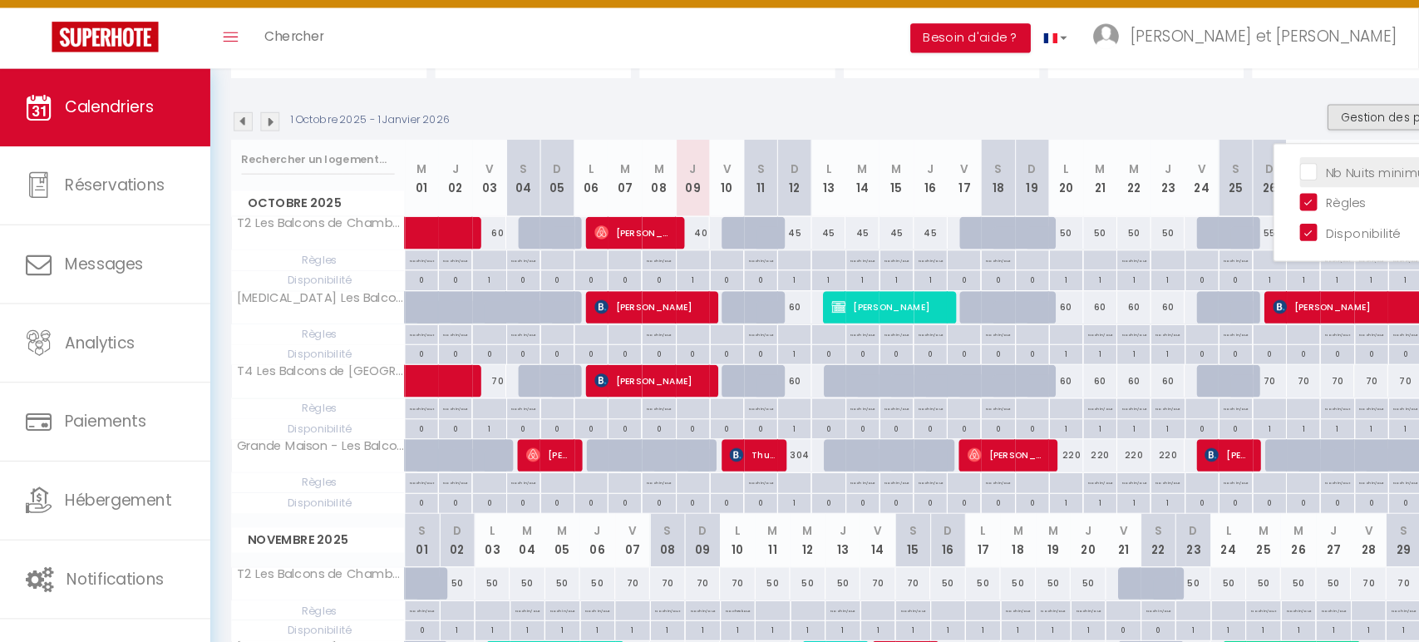
drag, startPoint x: 1291, startPoint y: 248, endPoint x: 1297, endPoint y: 192, distance: 56.0
click at [1291, 249] on input "Disponibilité" at bounding box center [1323, 247] width 150 height 17
checkbox input "false"
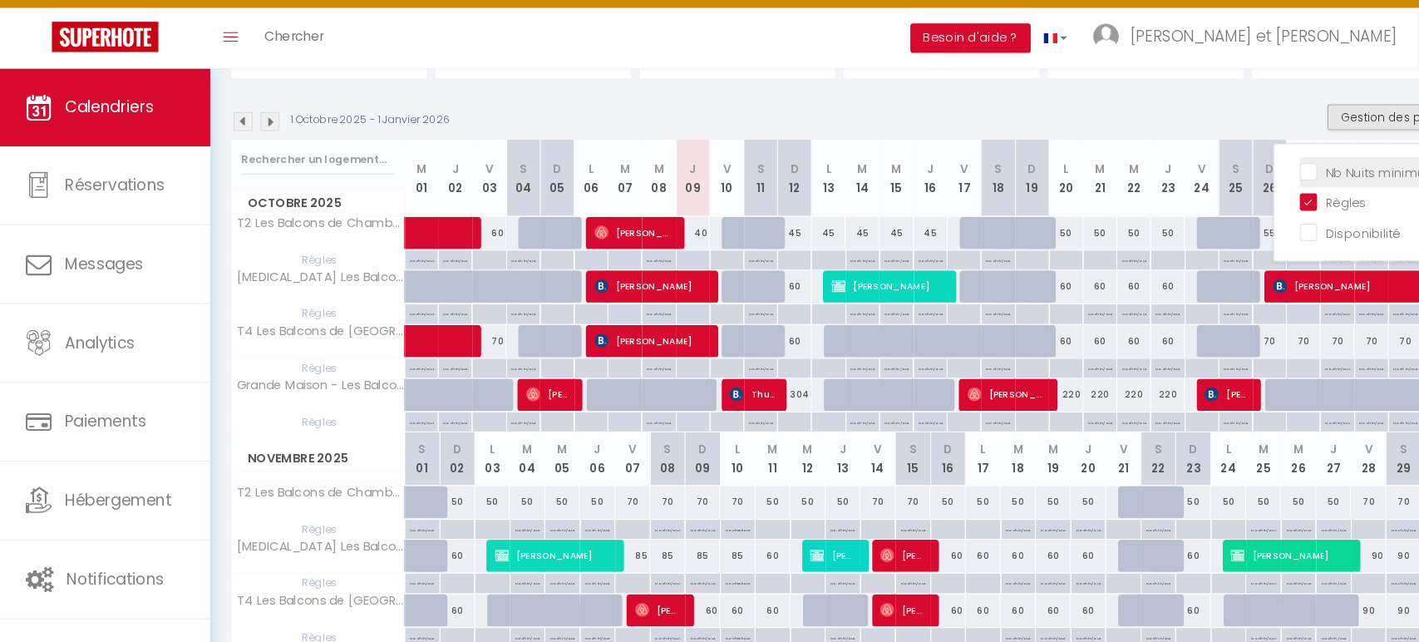
click at [1292, 187] on input "Nb Nuits minimum" at bounding box center [1323, 188] width 150 height 17
checkbox input "true"
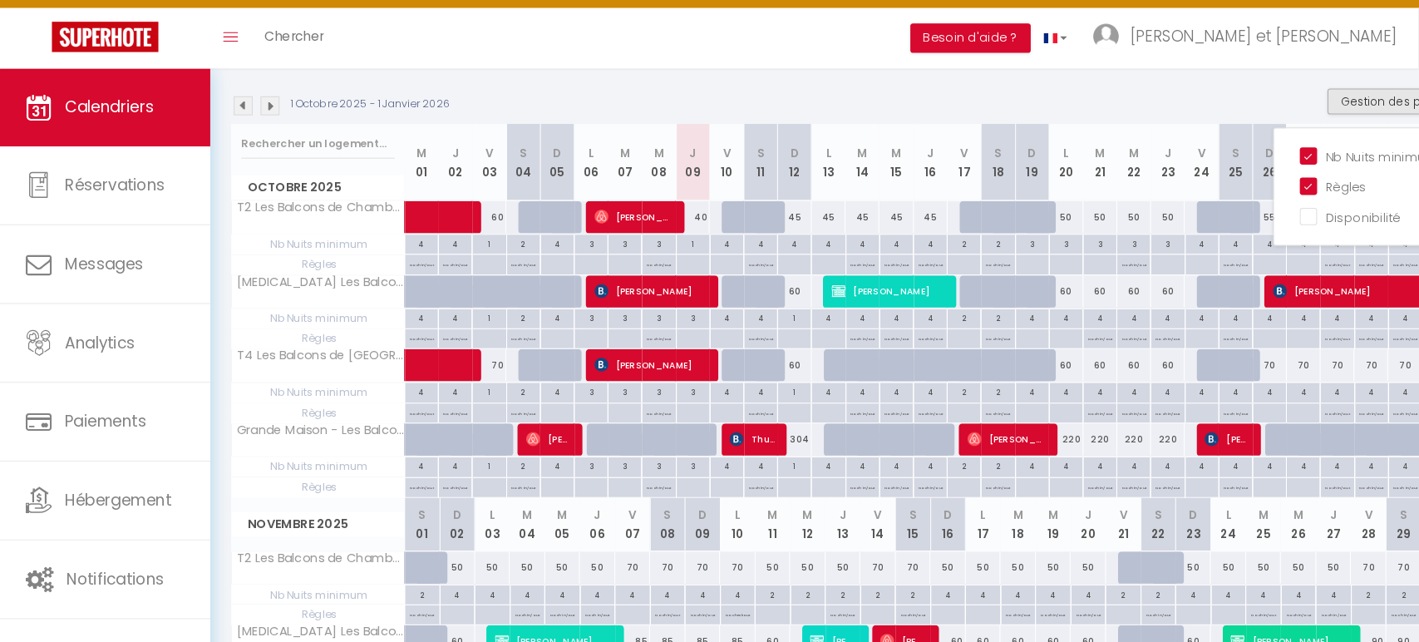
scroll to position [164, 0]
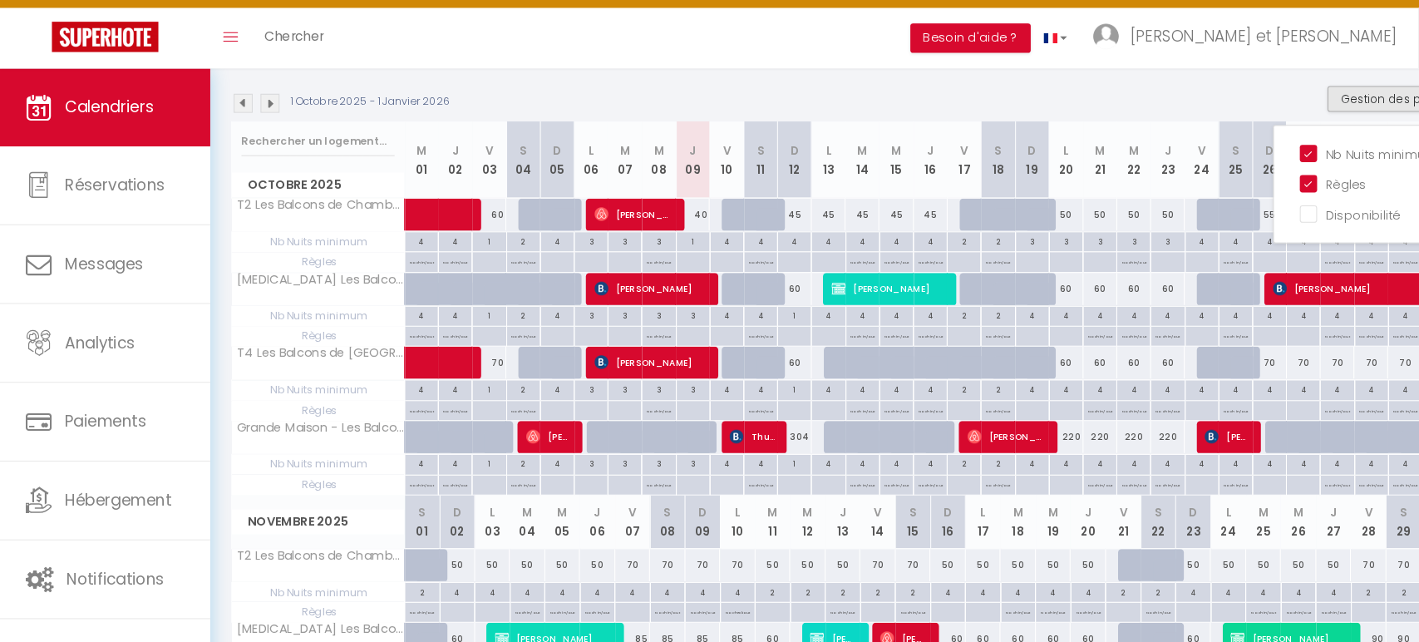
click at [1057, 486] on p "No ch in/out" at bounding box center [1056, 489] width 23 height 16
type input "[DATE]"
type input "Mer 22 Octobre 2025"
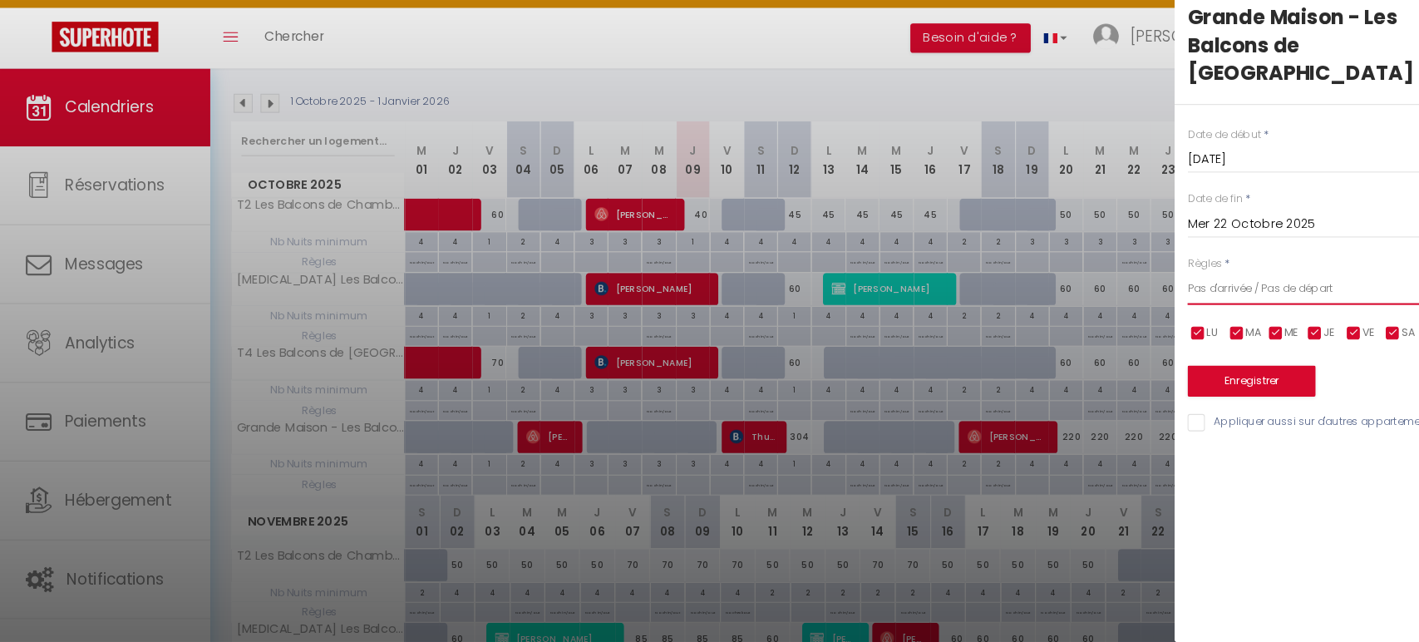
click at [1235, 286] on select "Aucun No Checkin No Checkout Pas d'arrivée / Pas de départ" at bounding box center [1279, 302] width 278 height 32
select select "0"
click at [1140, 286] on select "Aucun No Checkin No Checkout Pas d'arrivée / Pas de départ" at bounding box center [1279, 302] width 278 height 32
click at [1213, 376] on button "Enregistrer" at bounding box center [1201, 391] width 123 height 30
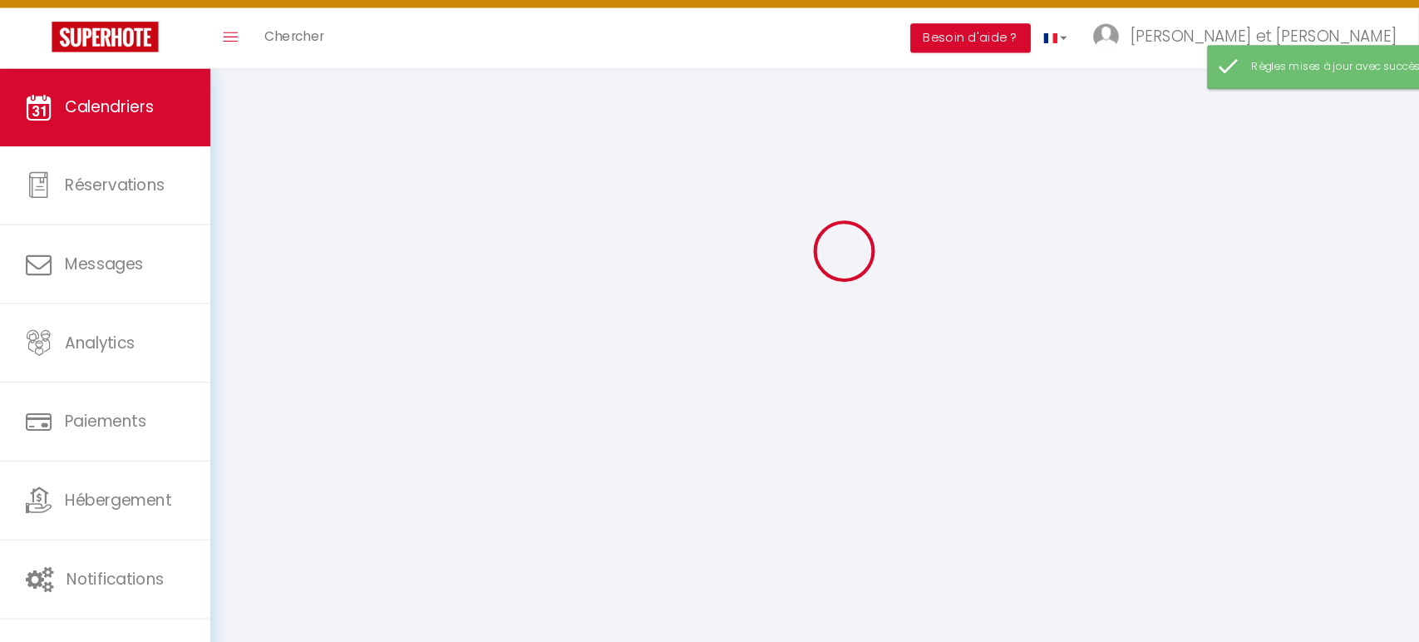
select select
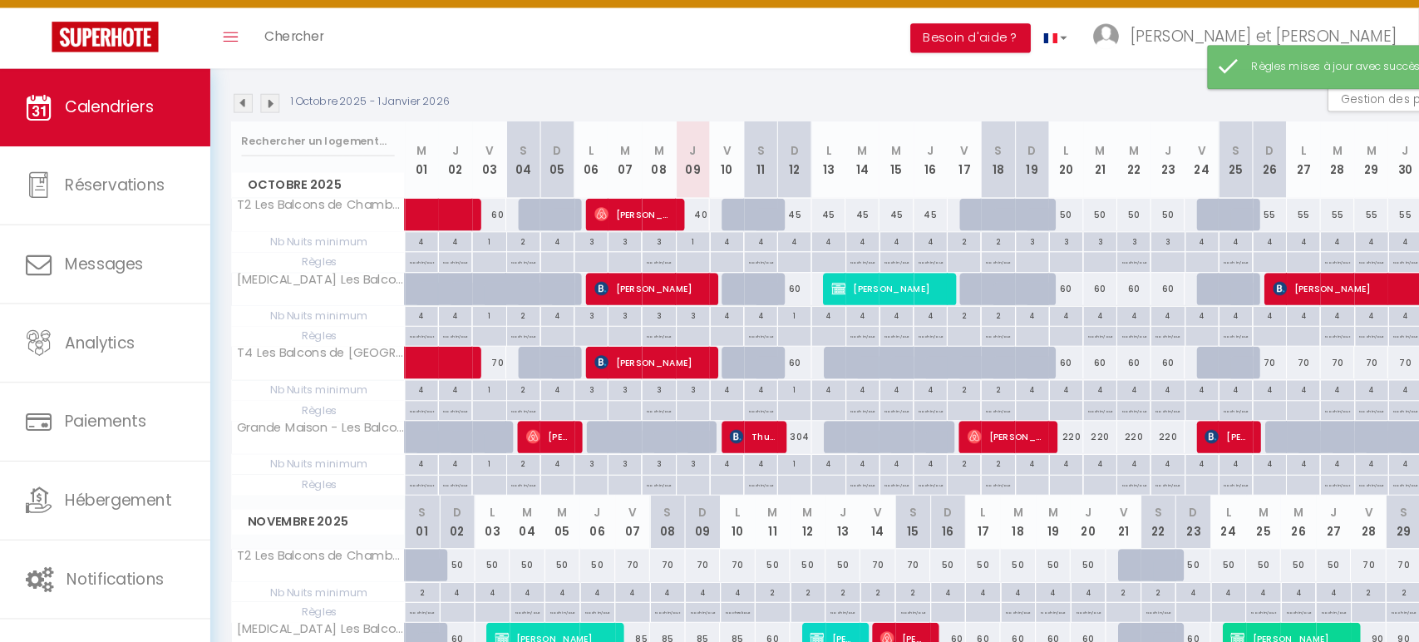
click at [1121, 491] on p "No ch in/out" at bounding box center [1121, 489] width 23 height 16
type input "Jeu 23 Octobre 2025"
type input "Ven 24 Octobre 2025"
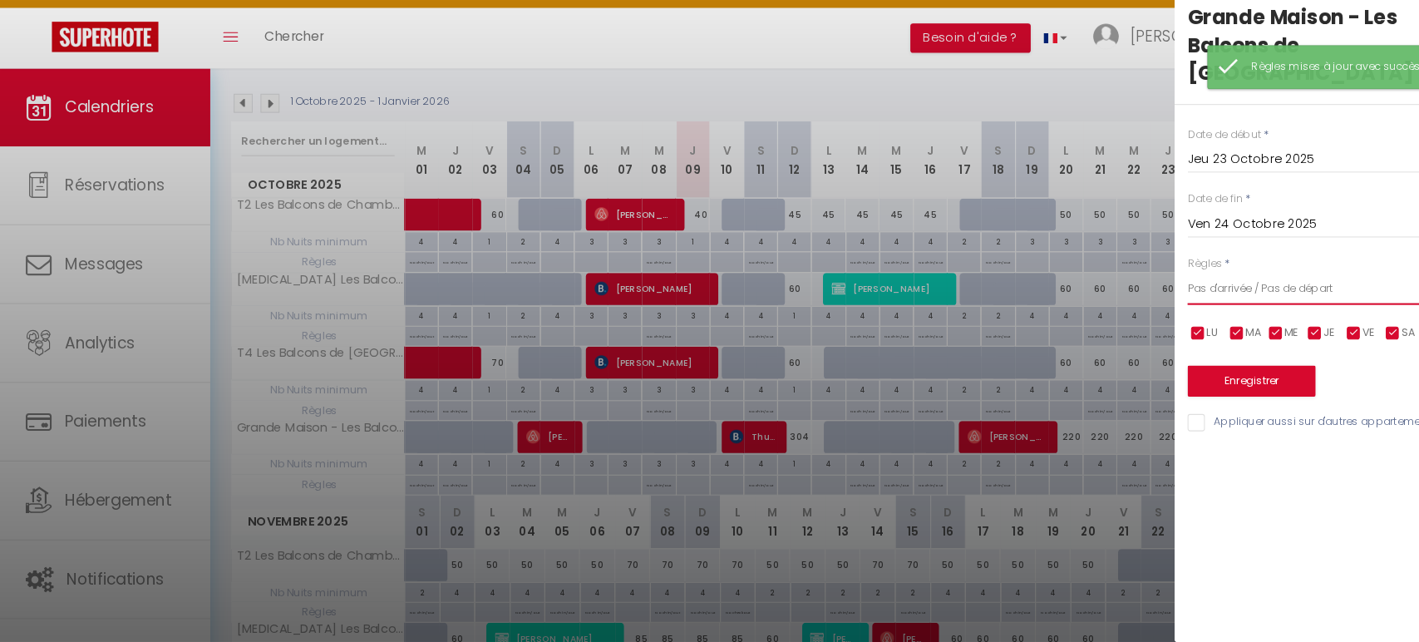
click at [1228, 286] on select "Aucun No Checkin No Checkout Pas d'arrivée / Pas de départ" at bounding box center [1279, 302] width 278 height 32
select select "0"
click at [1140, 286] on select "Aucun No Checkin No Checkout Pas d'arrivée / Pas de départ" at bounding box center [1279, 302] width 278 height 32
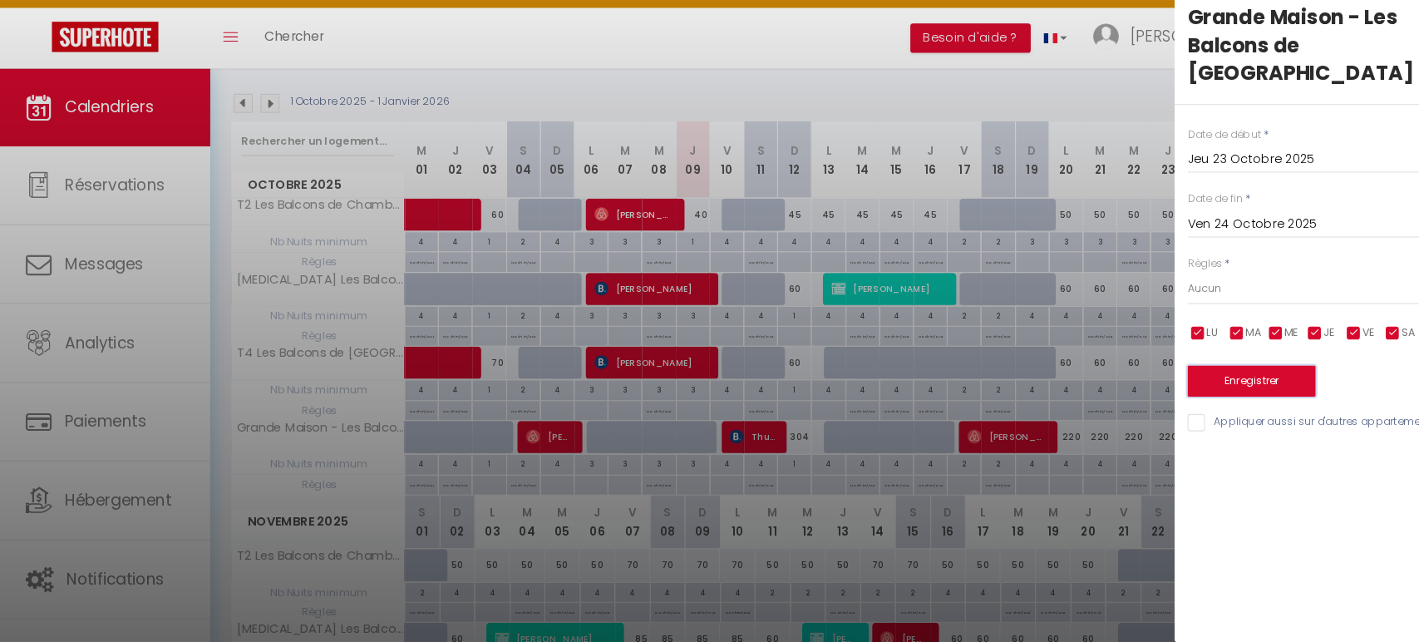
click at [1179, 376] on button "Enregistrer" at bounding box center [1201, 391] width 123 height 30
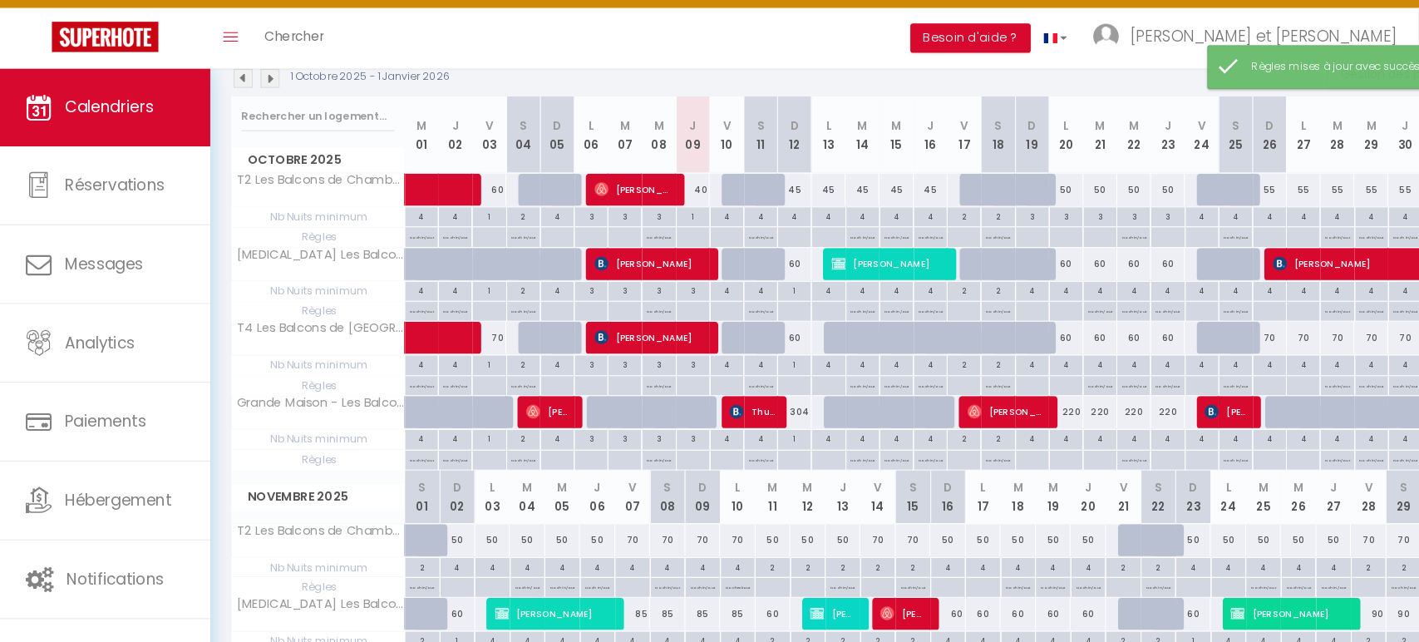
scroll to position [191, 0]
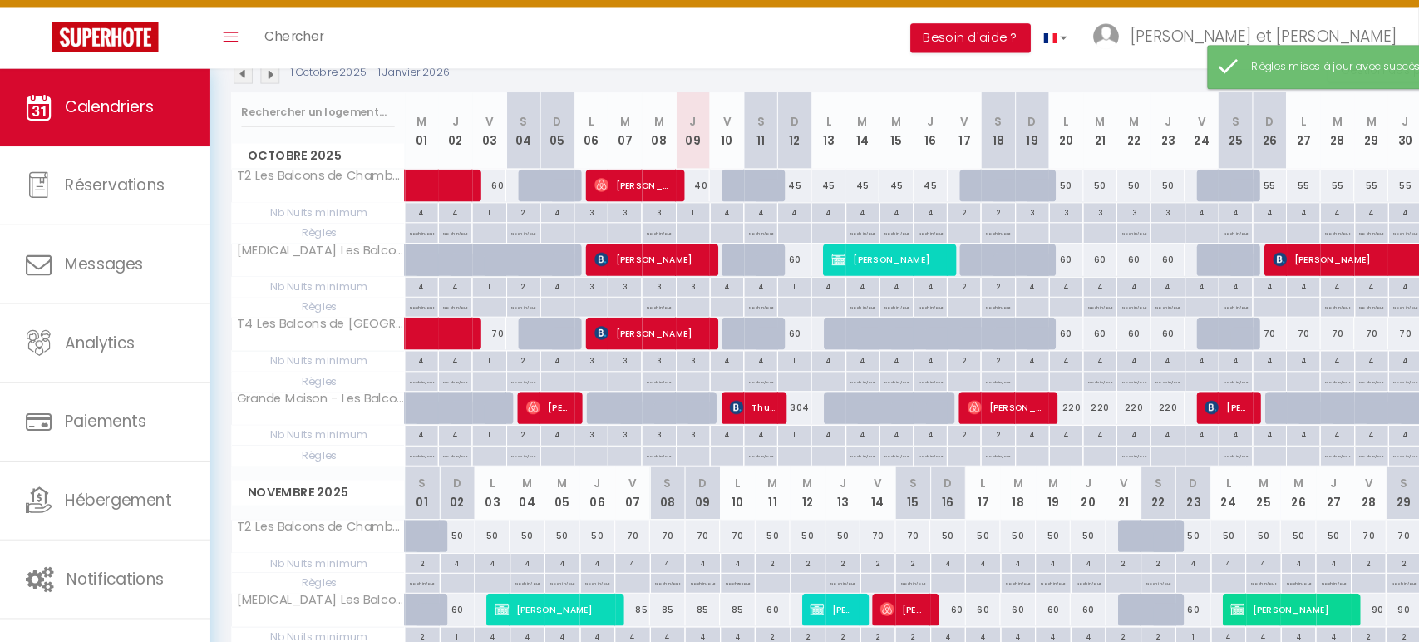
click at [1024, 440] on div "4" at bounding box center [1024, 442] width 32 height 16
type input "4"
type input "Lun 20 Octobre 2025"
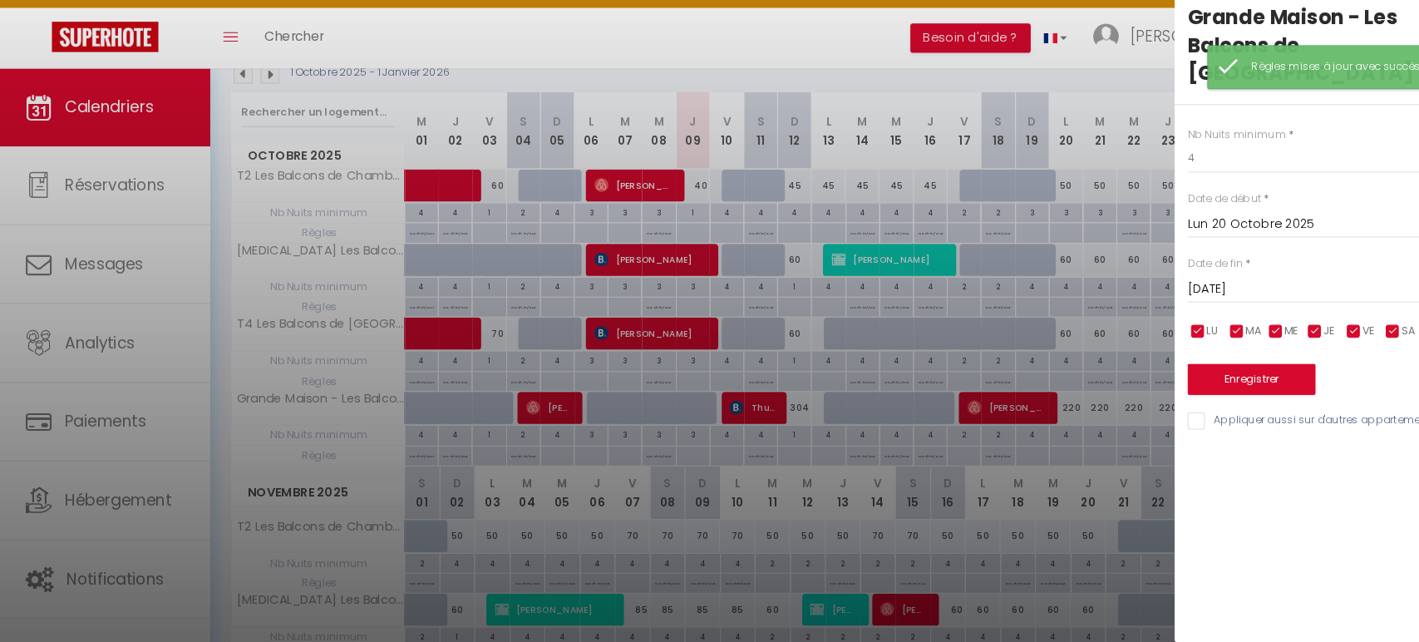
click at [1234, 292] on input "[DATE]" at bounding box center [1279, 303] width 278 height 22
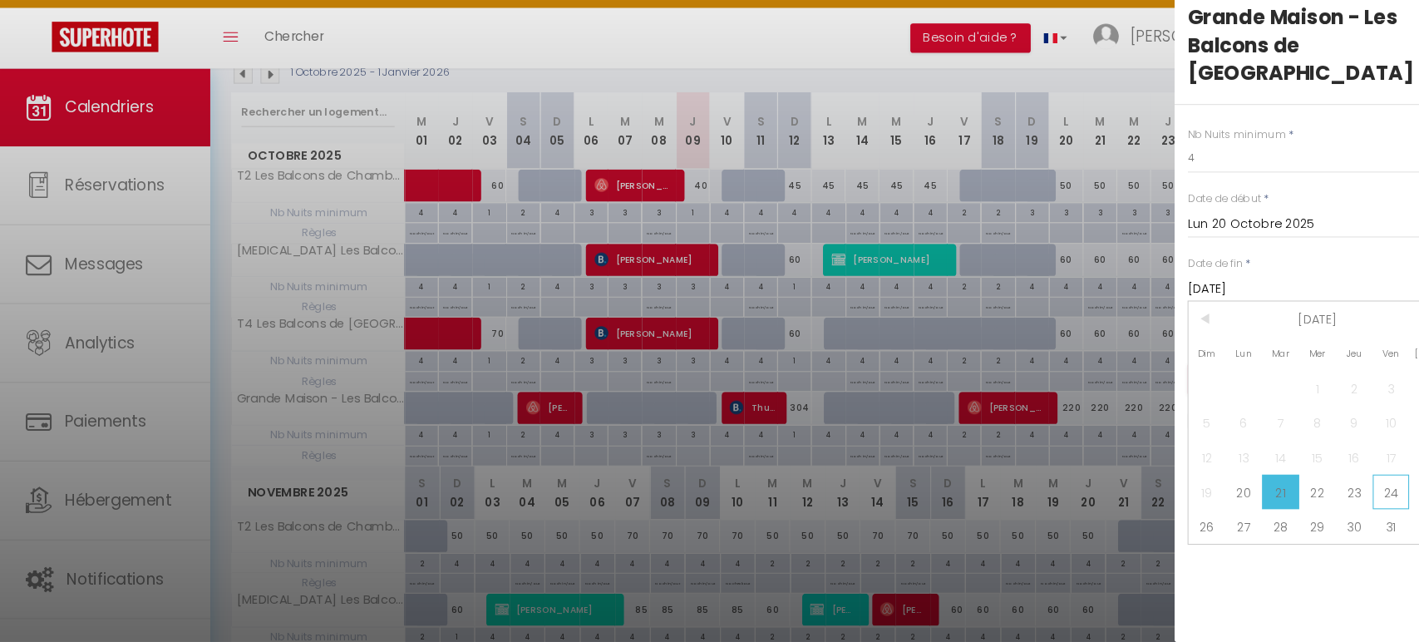
click at [1334, 480] on span "24" at bounding box center [1336, 496] width 36 height 33
type input "Ven 24 Octobre 2025"
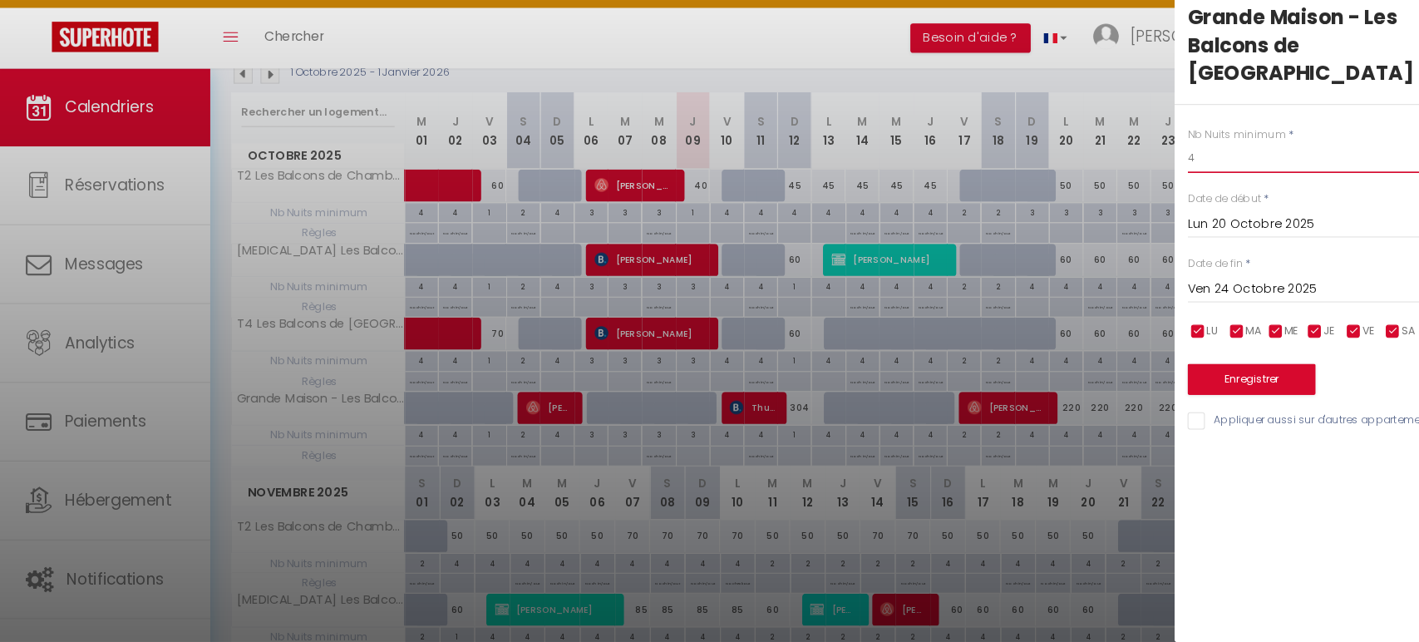
click at [1159, 161] on input "4" at bounding box center [1279, 176] width 278 height 30
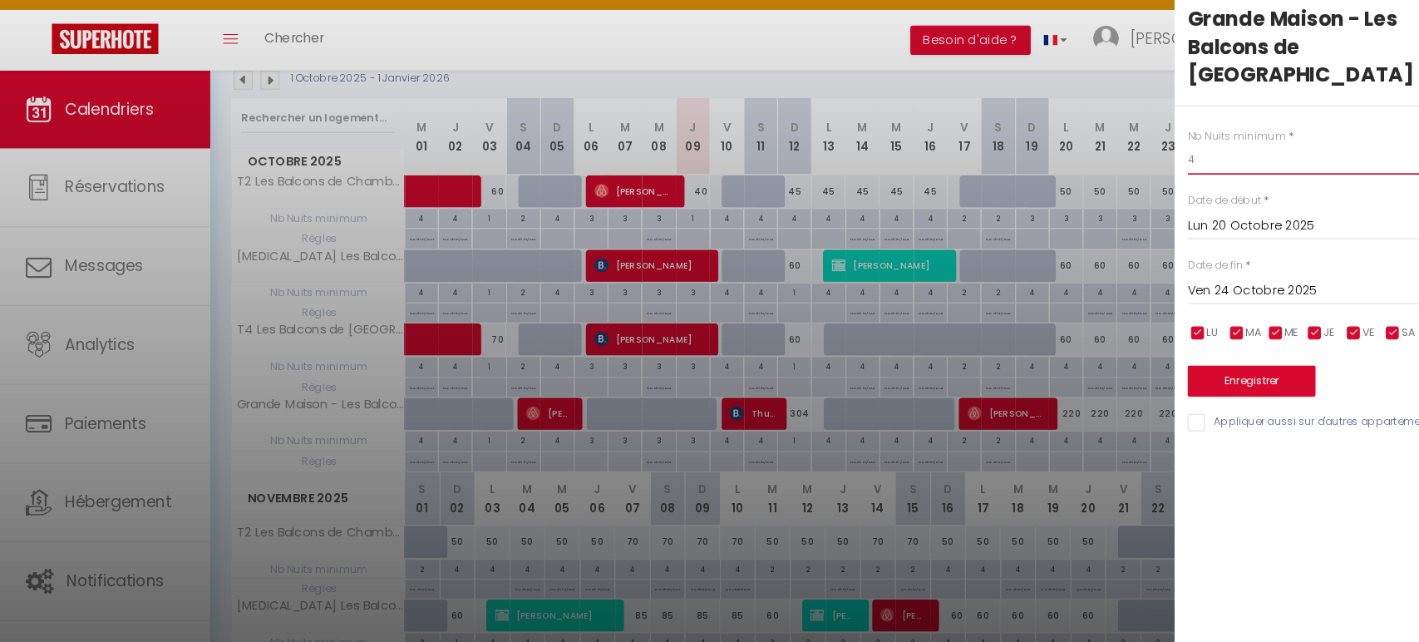
scroll to position [188, 0]
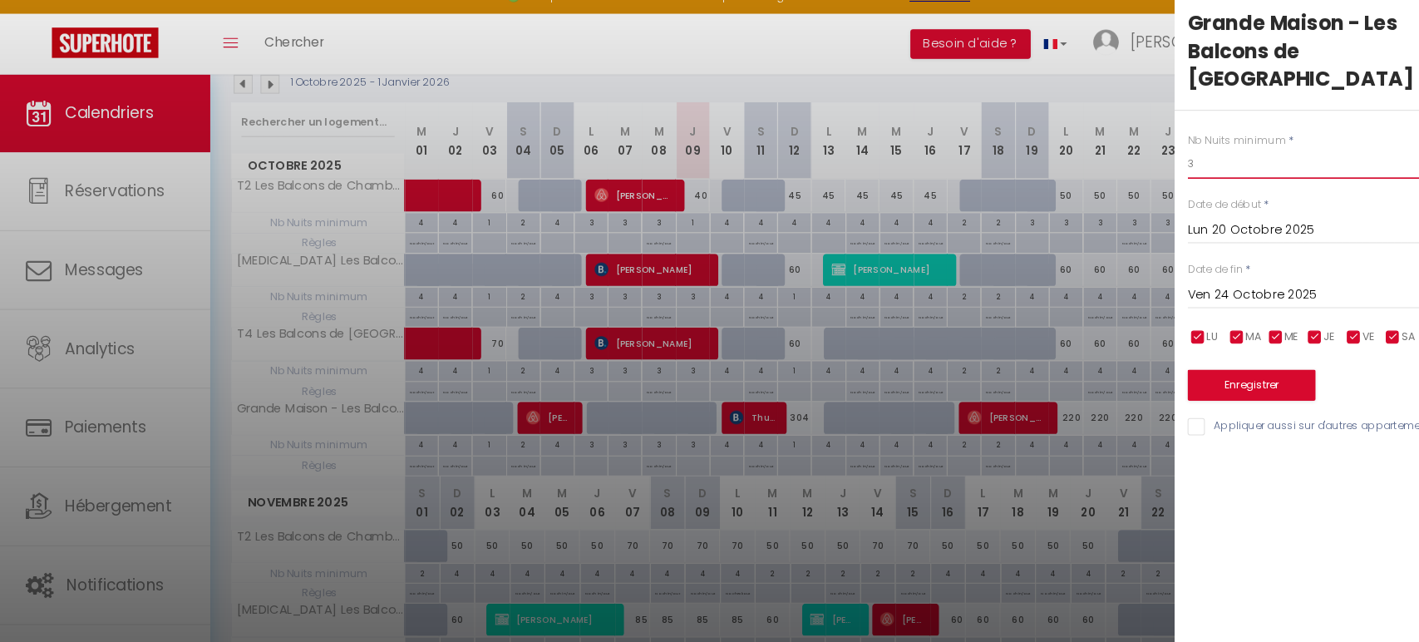
type input "3"
click at [1209, 374] on button "Enregistrer" at bounding box center [1201, 389] width 123 height 30
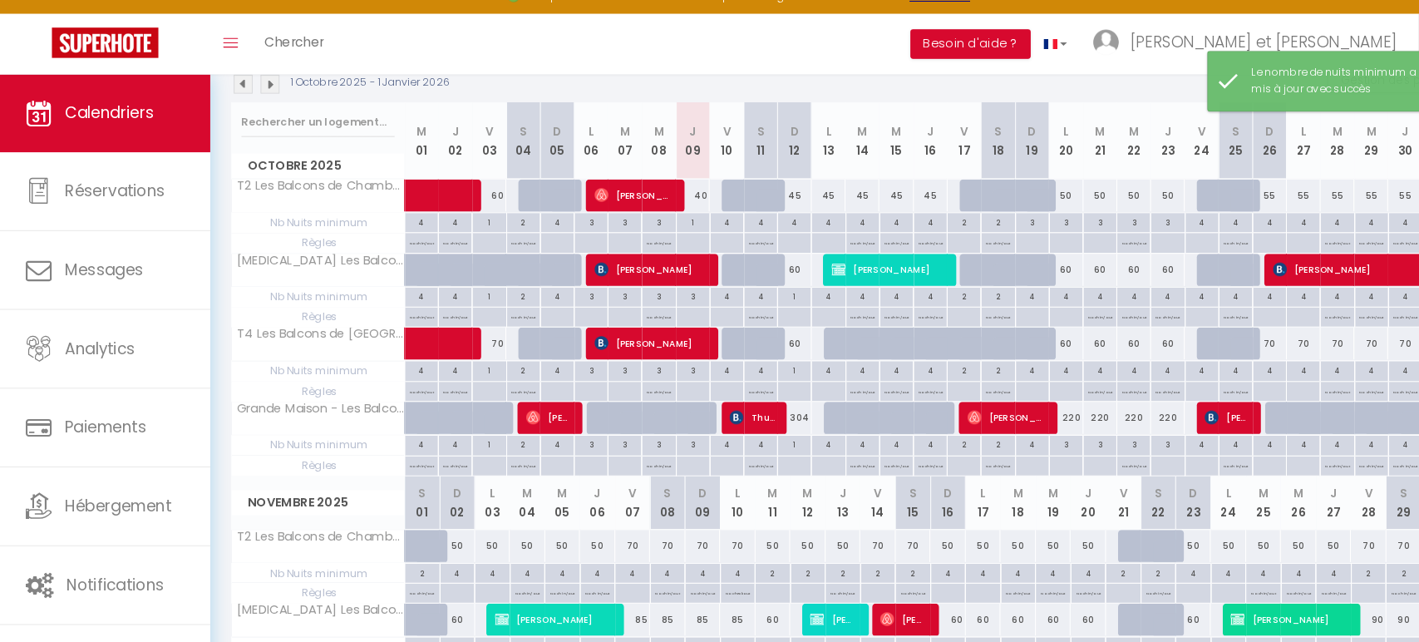
scroll to position [90, 0]
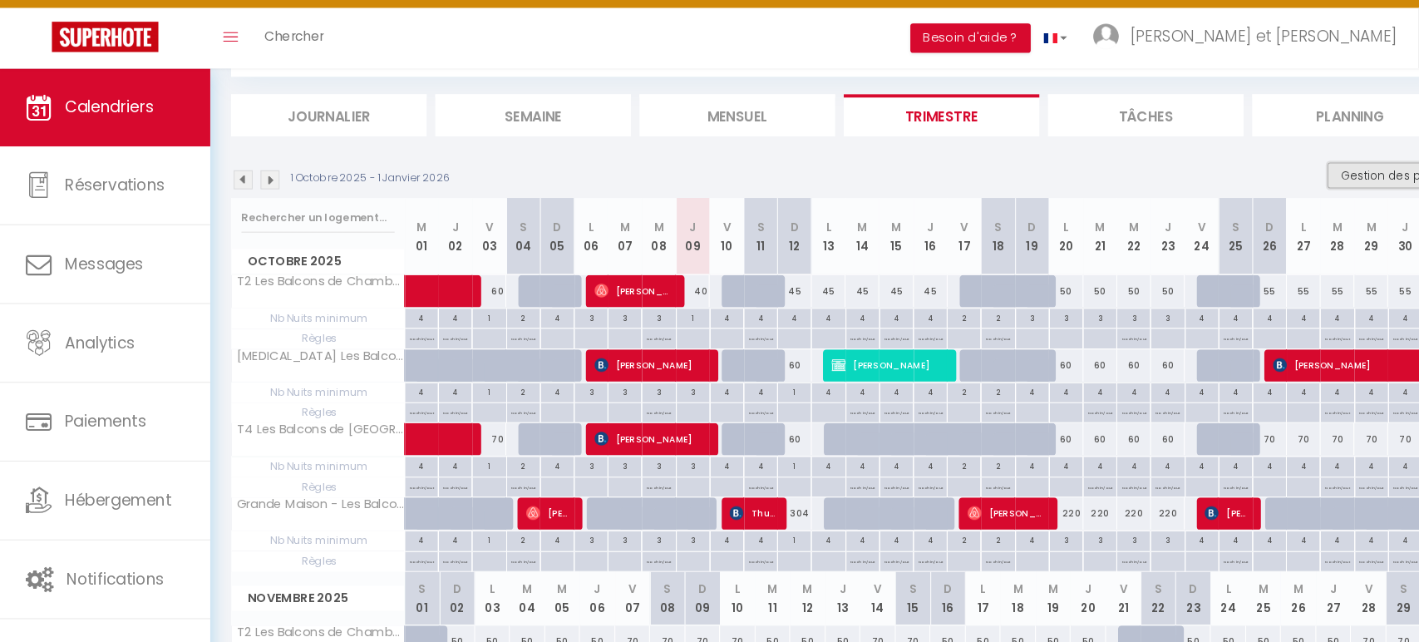
click at [1296, 191] on button "Gestion des prix" at bounding box center [1337, 193] width 124 height 25
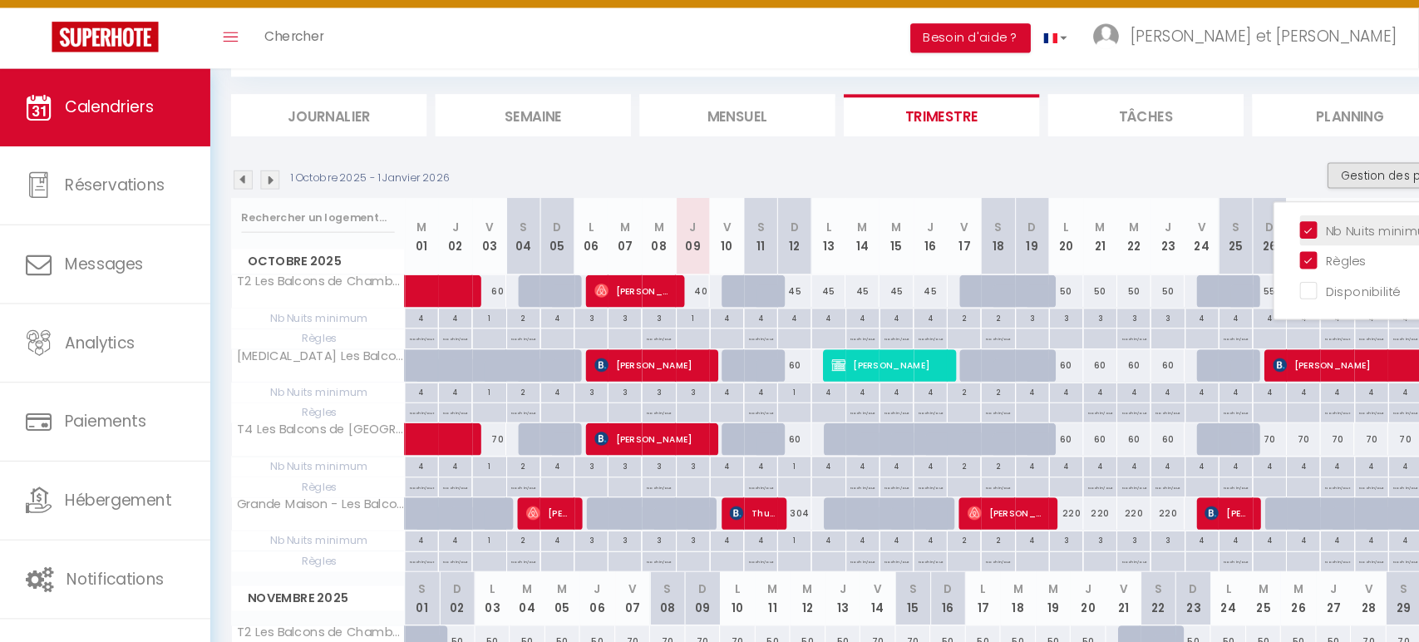
click at [1278, 237] on input "Nb Nuits minimum" at bounding box center [1323, 245] width 150 height 17
checkbox input "false"
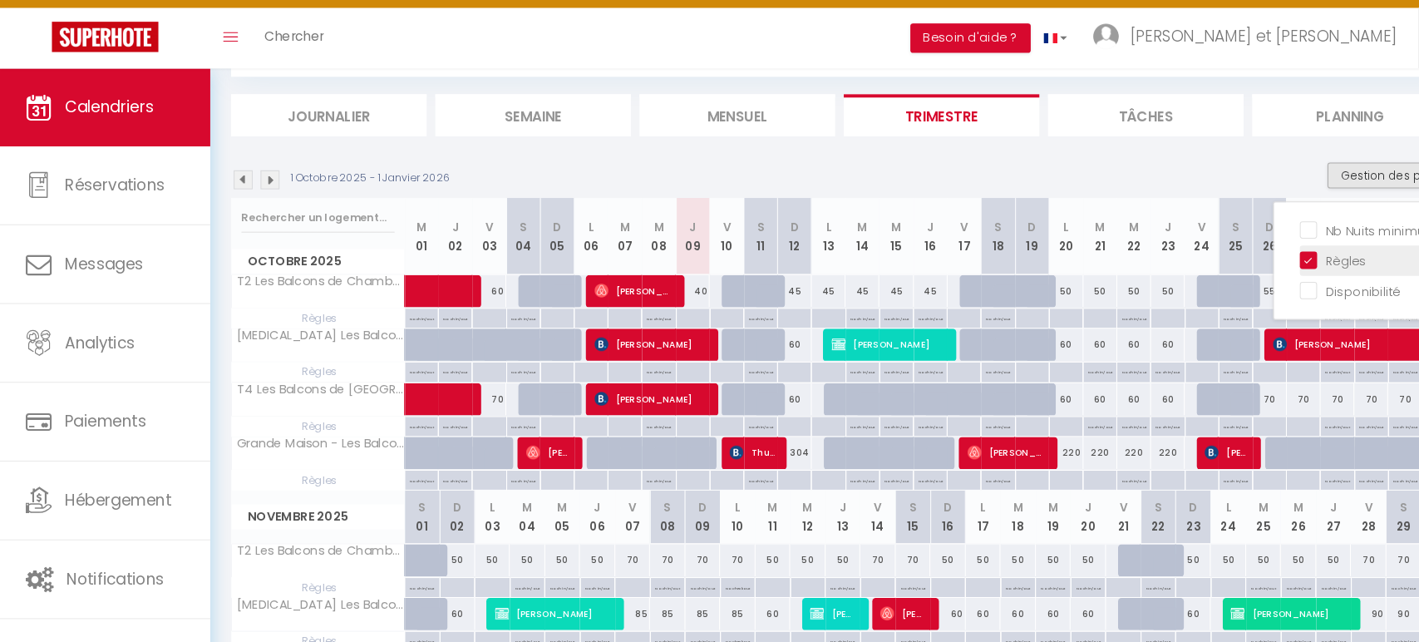
click at [1277, 271] on input "Règles" at bounding box center [1323, 274] width 150 height 17
checkbox input "false"
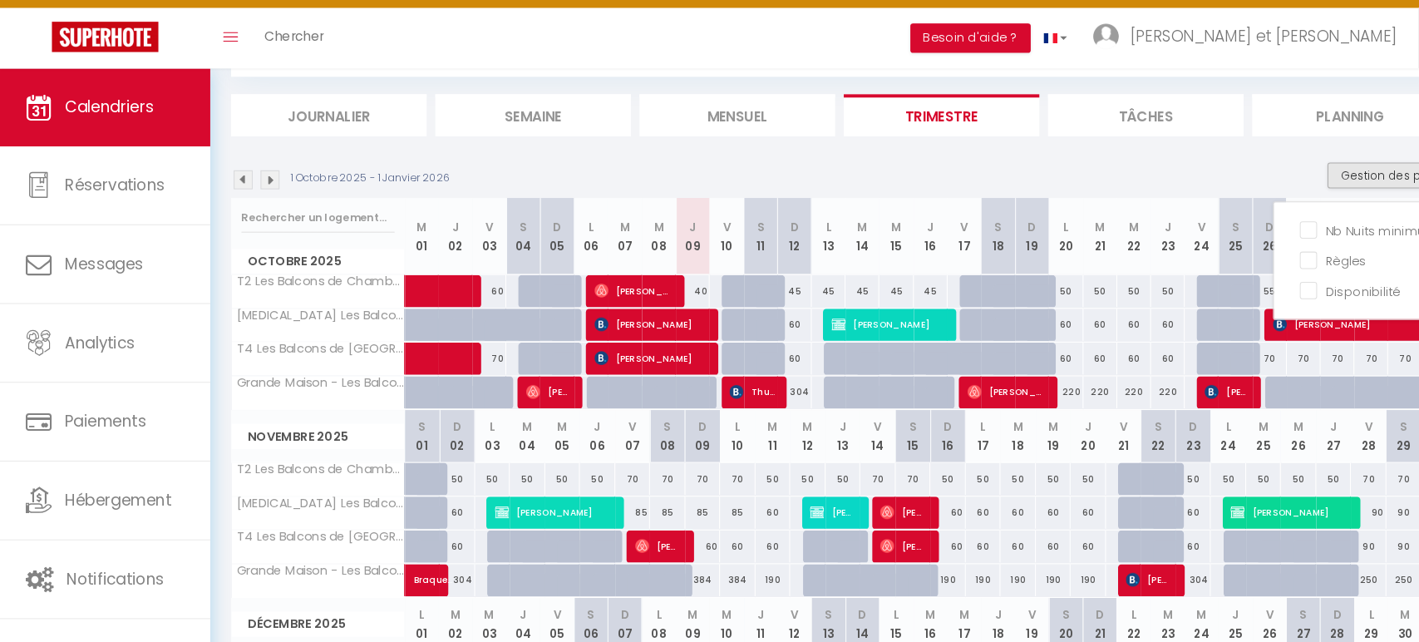
click at [1088, 187] on div "1 Octobre 2025 - 1 Janvier 2026 Gestion des prix Nb Nuits minimum Règles Dispon…" at bounding box center [810, 198] width 1177 height 34
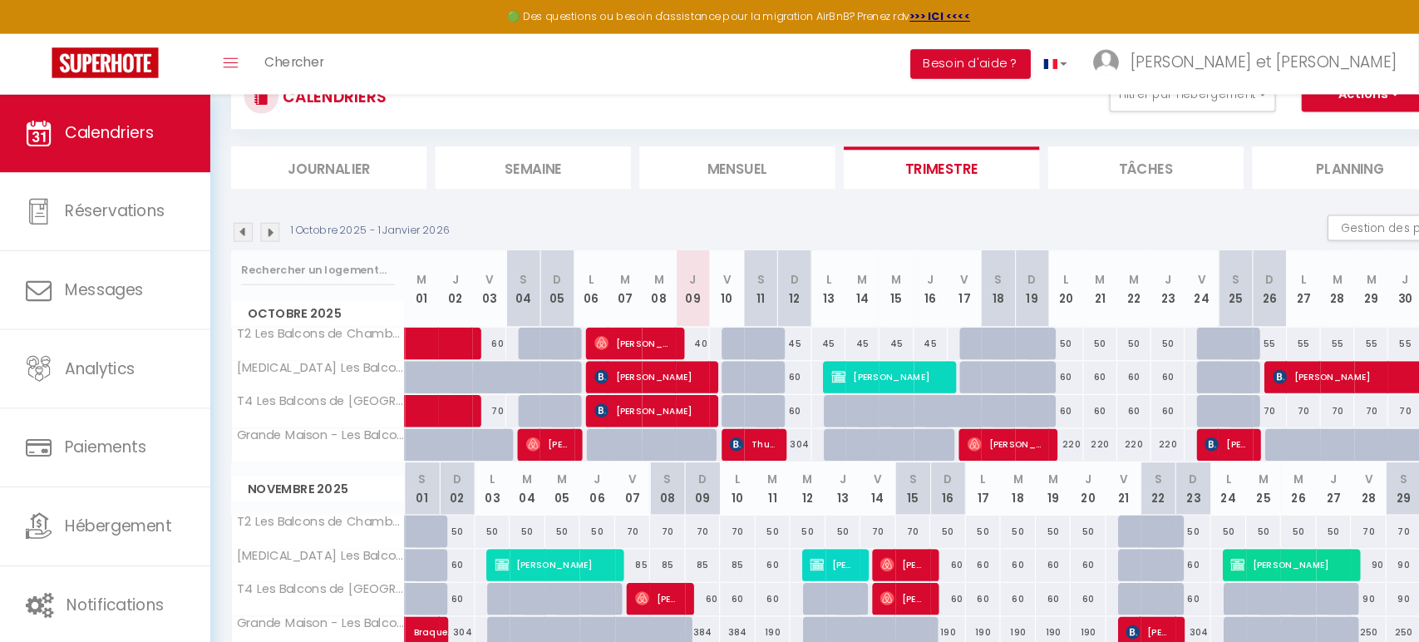
scroll to position [0, 0]
